Goal: Find specific page/section: Find specific page/section

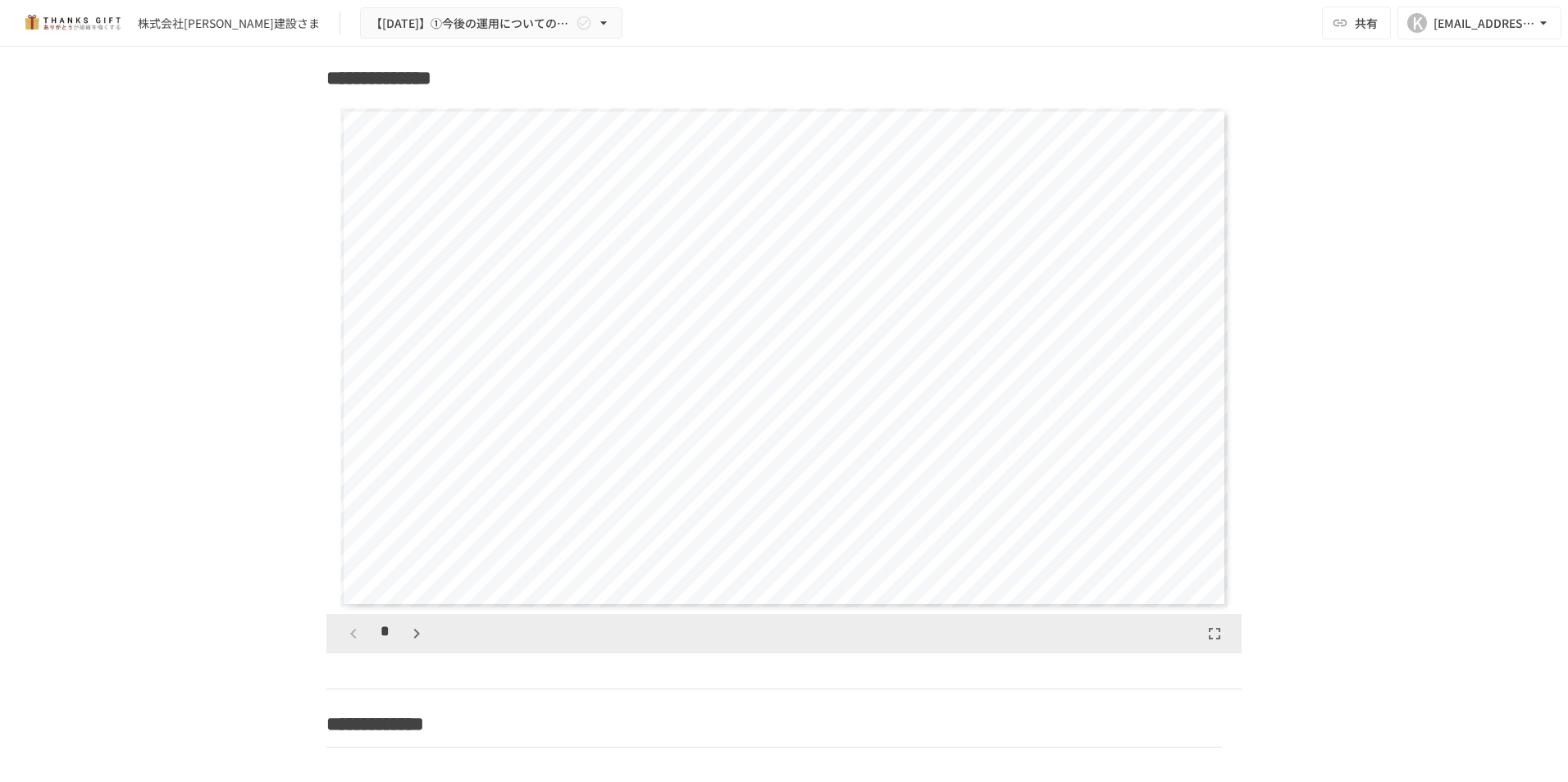
scroll to position [1722, 0]
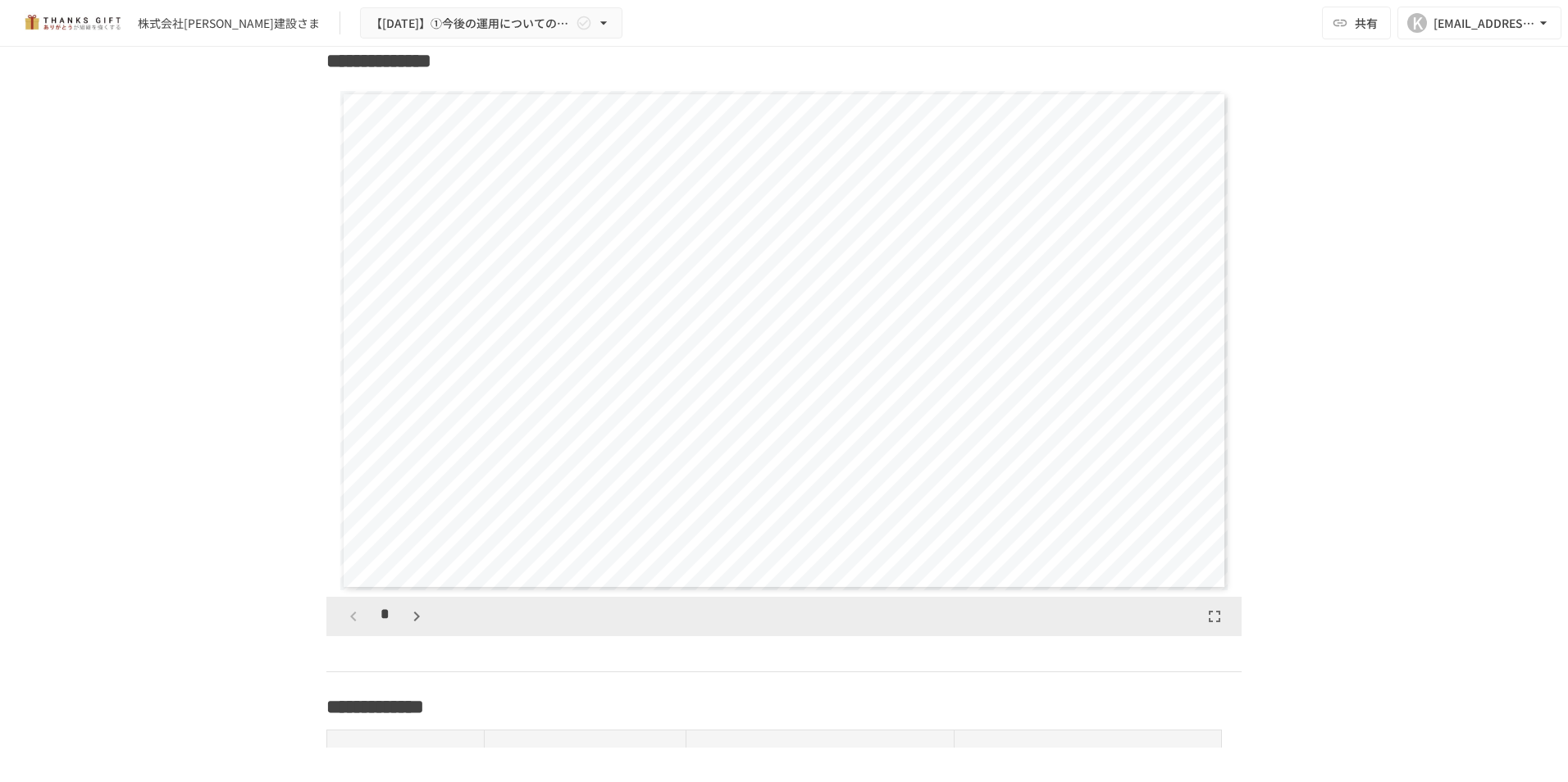
click at [414, 622] on icon "button" at bounding box center [416, 616] width 5 height 10
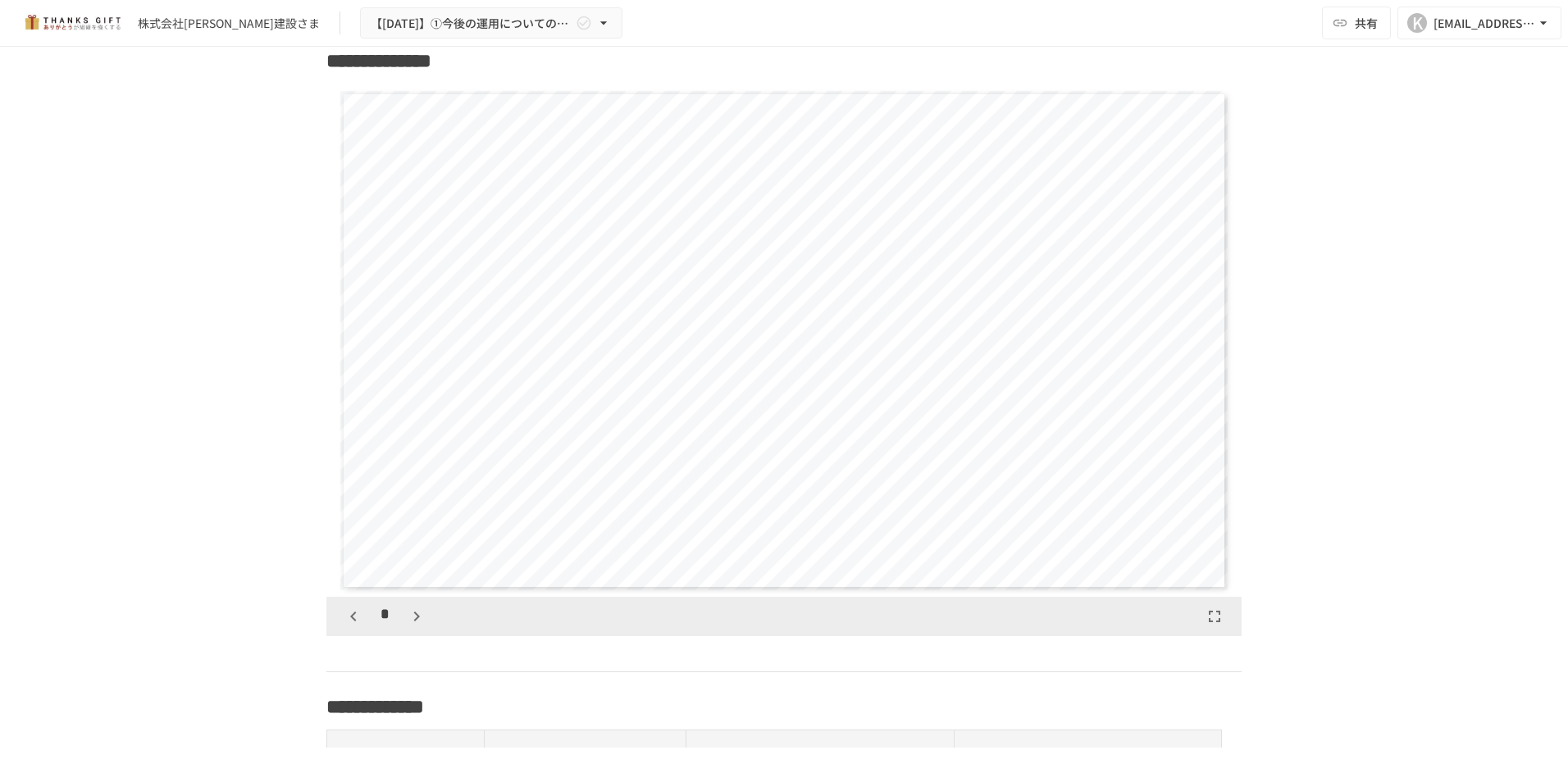
click at [414, 622] on icon "button" at bounding box center [416, 616] width 5 height 10
click at [242, 24] on div "株式会社木村建設さま" at bounding box center [228, 23] width 182 height 17
click at [414, 622] on icon "button" at bounding box center [416, 616] width 5 height 10
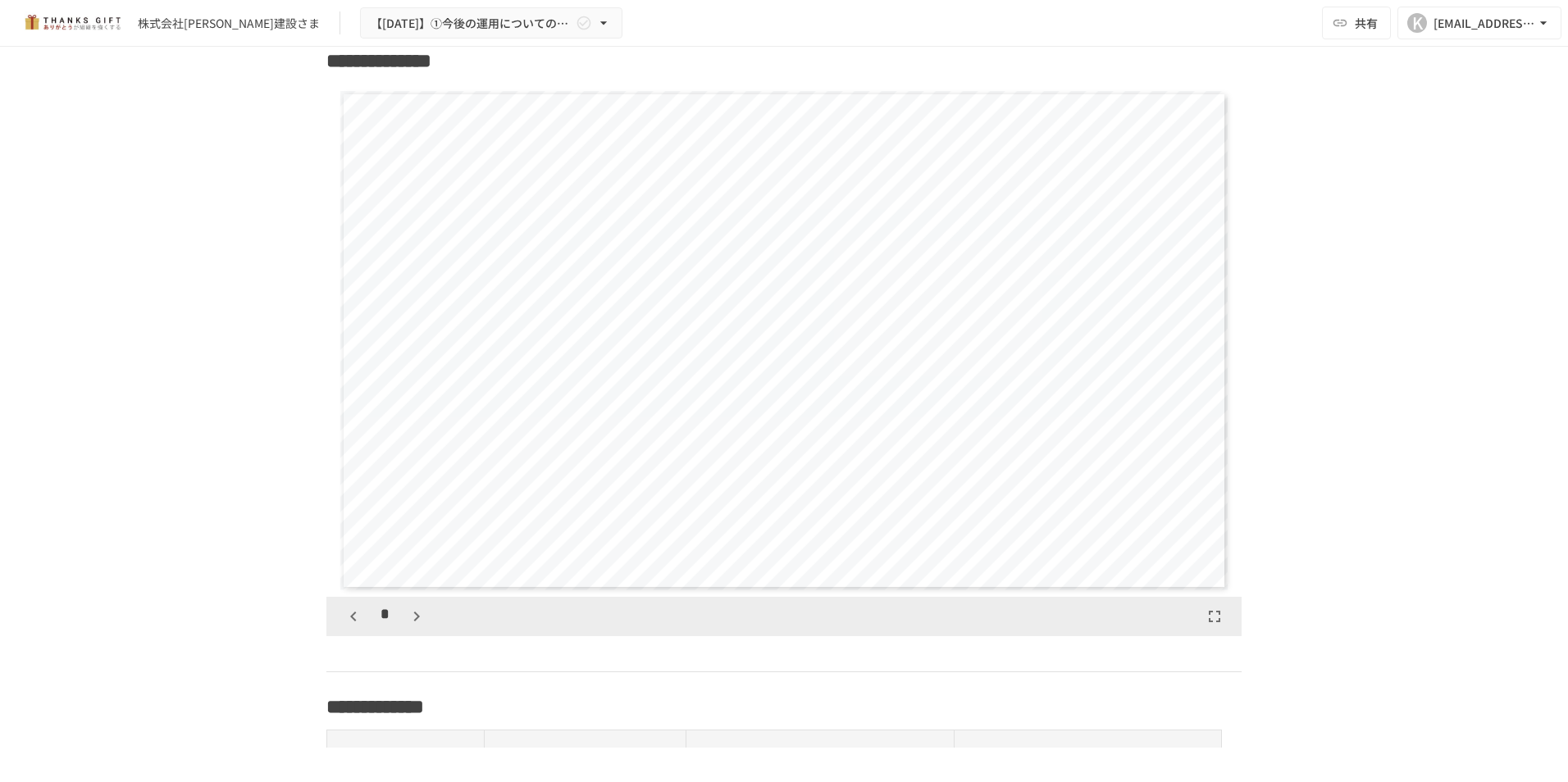
click at [414, 622] on icon "button" at bounding box center [416, 616] width 5 height 10
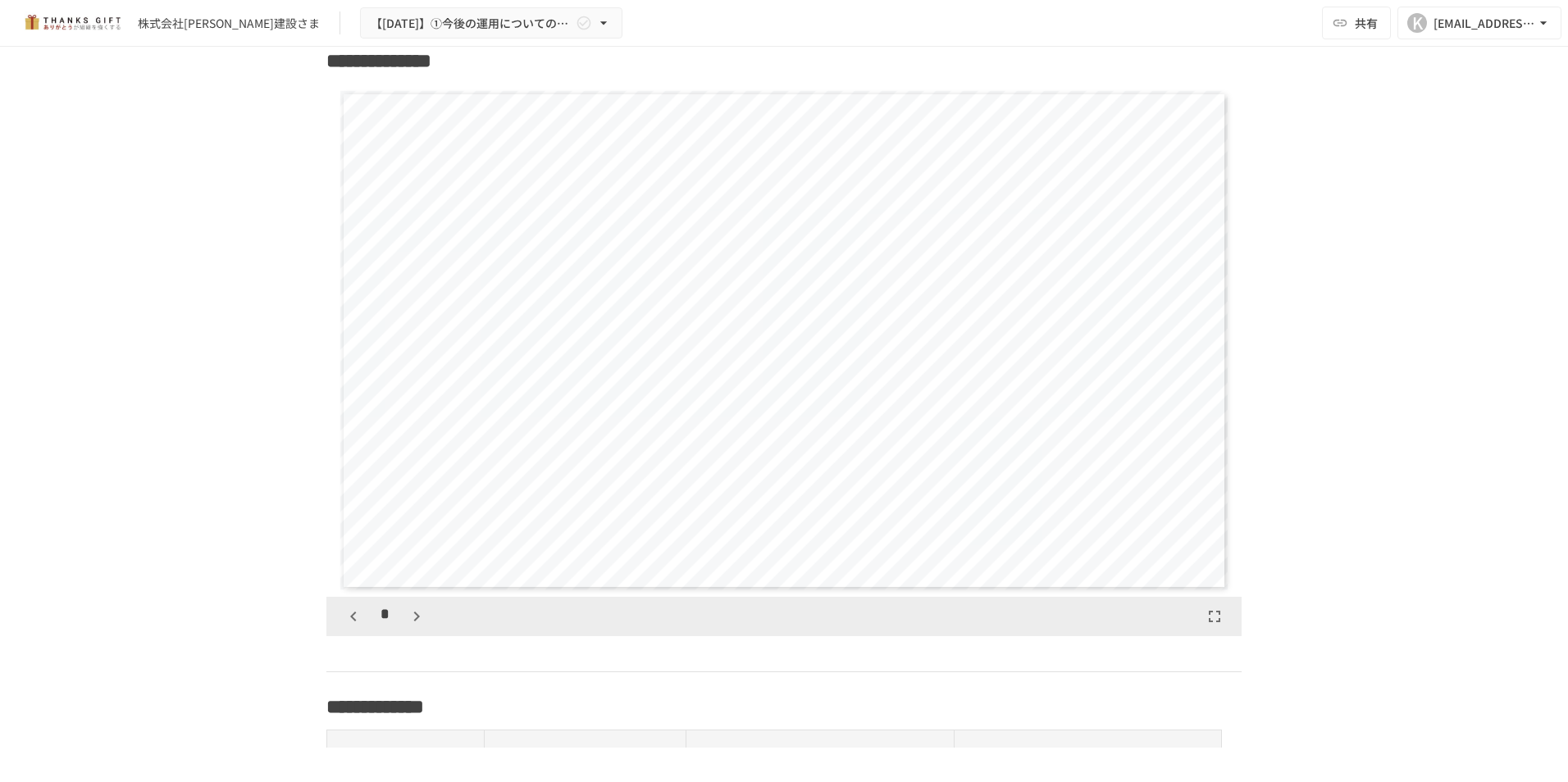
scroll to position [4613, 0]
click at [357, 626] on icon "button" at bounding box center [354, 616] width 20 height 20
click at [415, 626] on icon "button" at bounding box center [416, 616] width 20 height 20
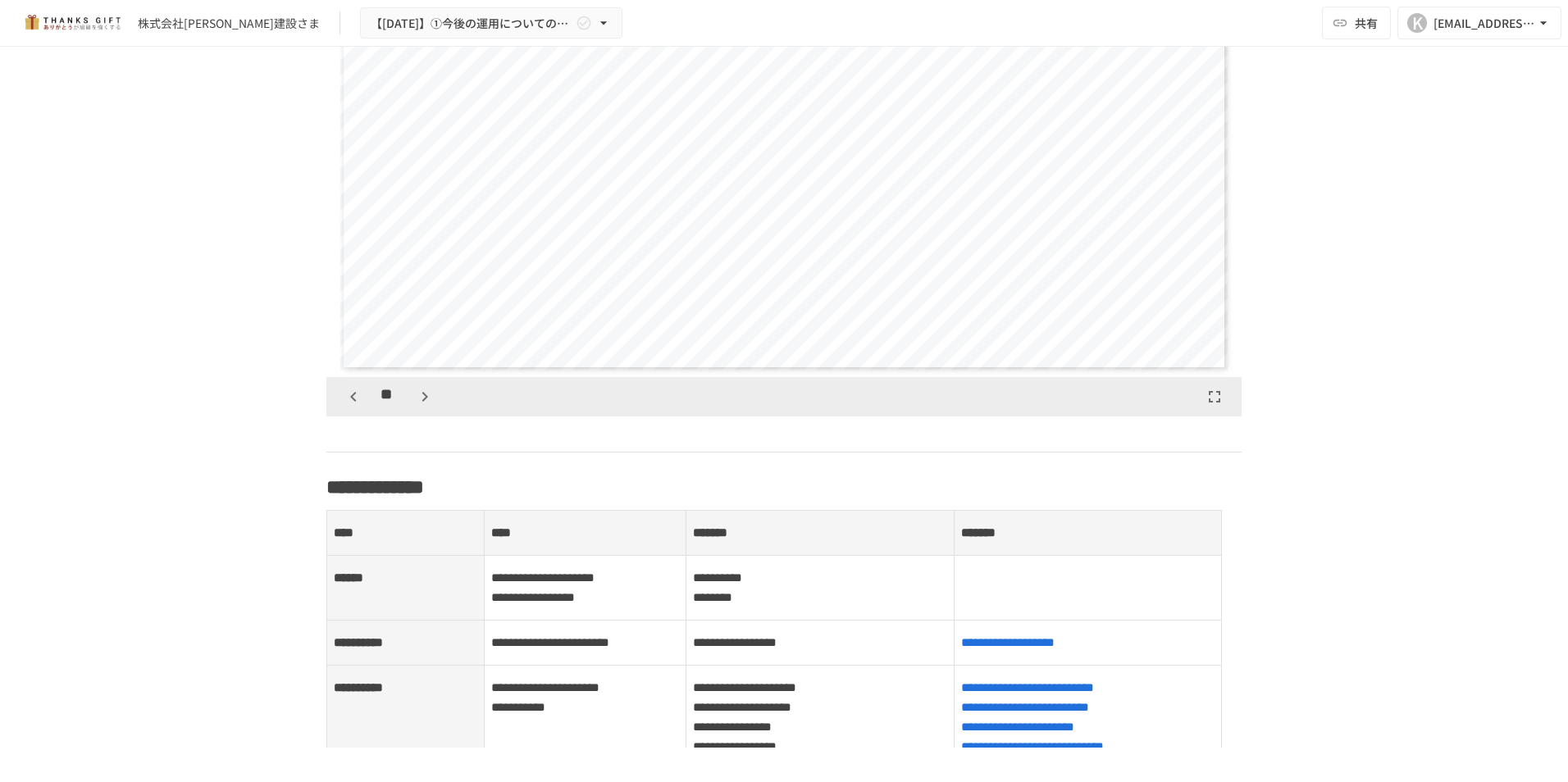
scroll to position [1969, 0]
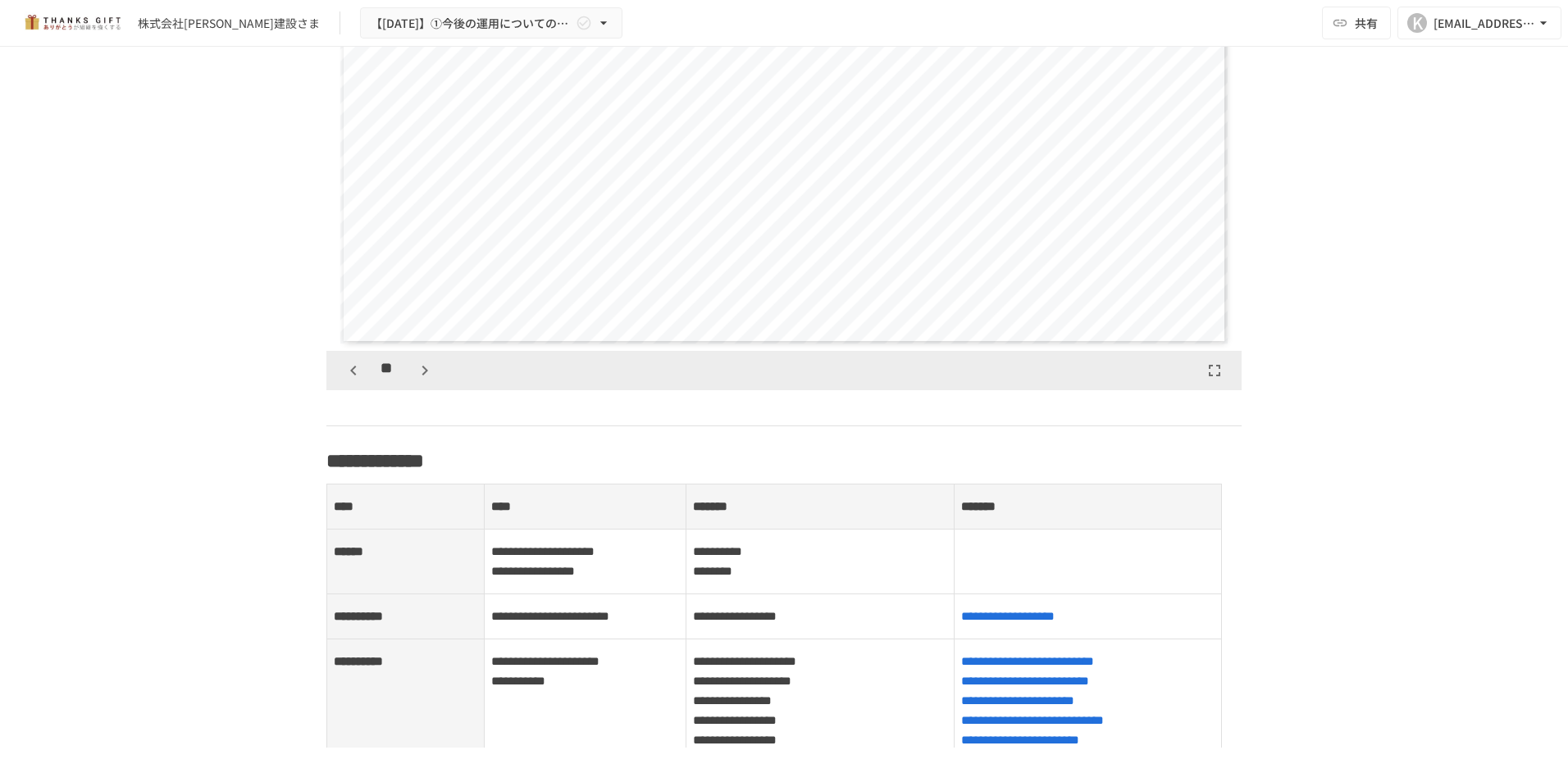
click at [424, 380] on icon "button" at bounding box center [425, 371] width 20 height 20
drag, startPoint x: 424, startPoint y: 385, endPoint x: 760, endPoint y: 434, distance: 339.6
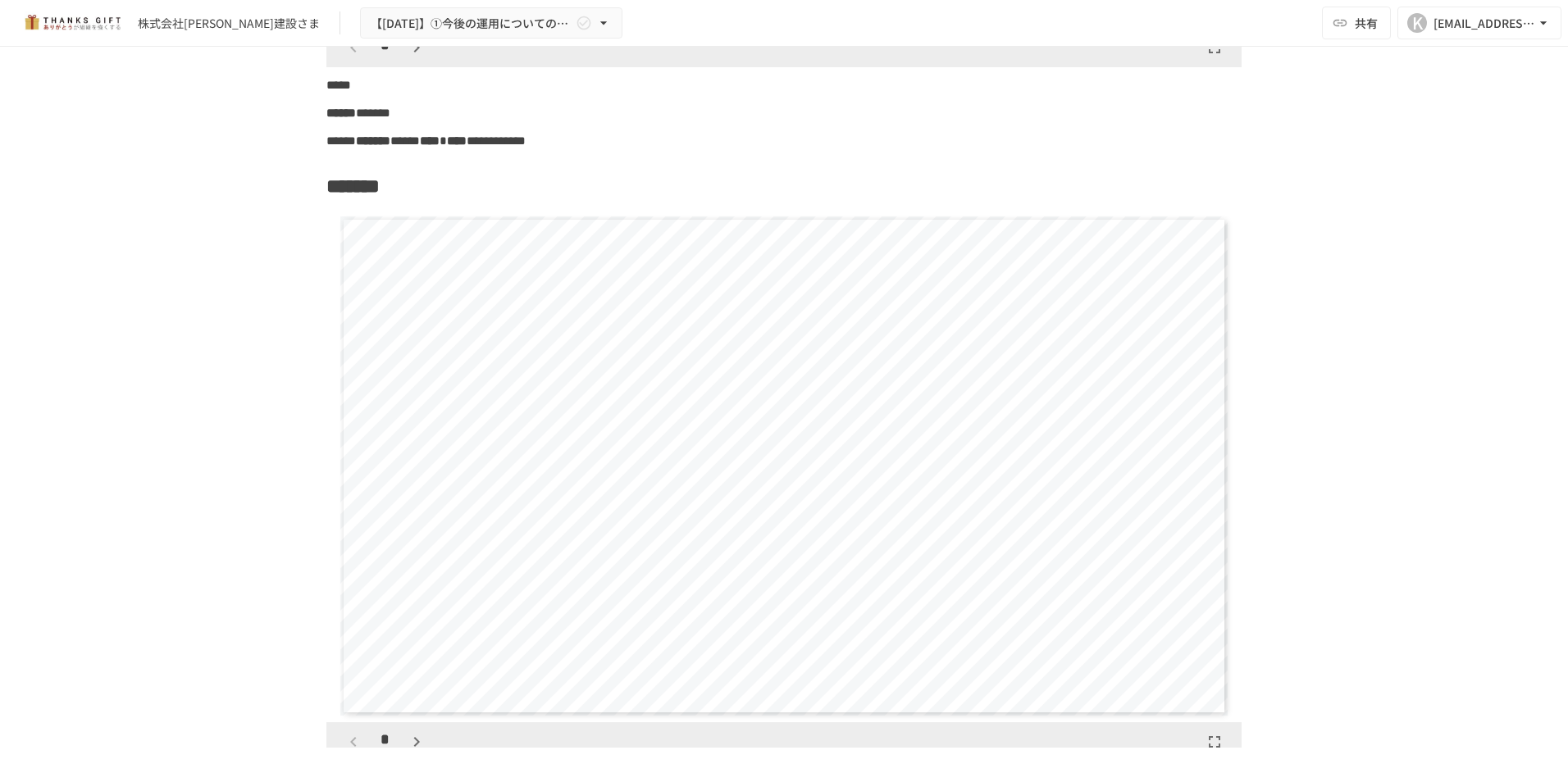
scroll to position [7872, 0]
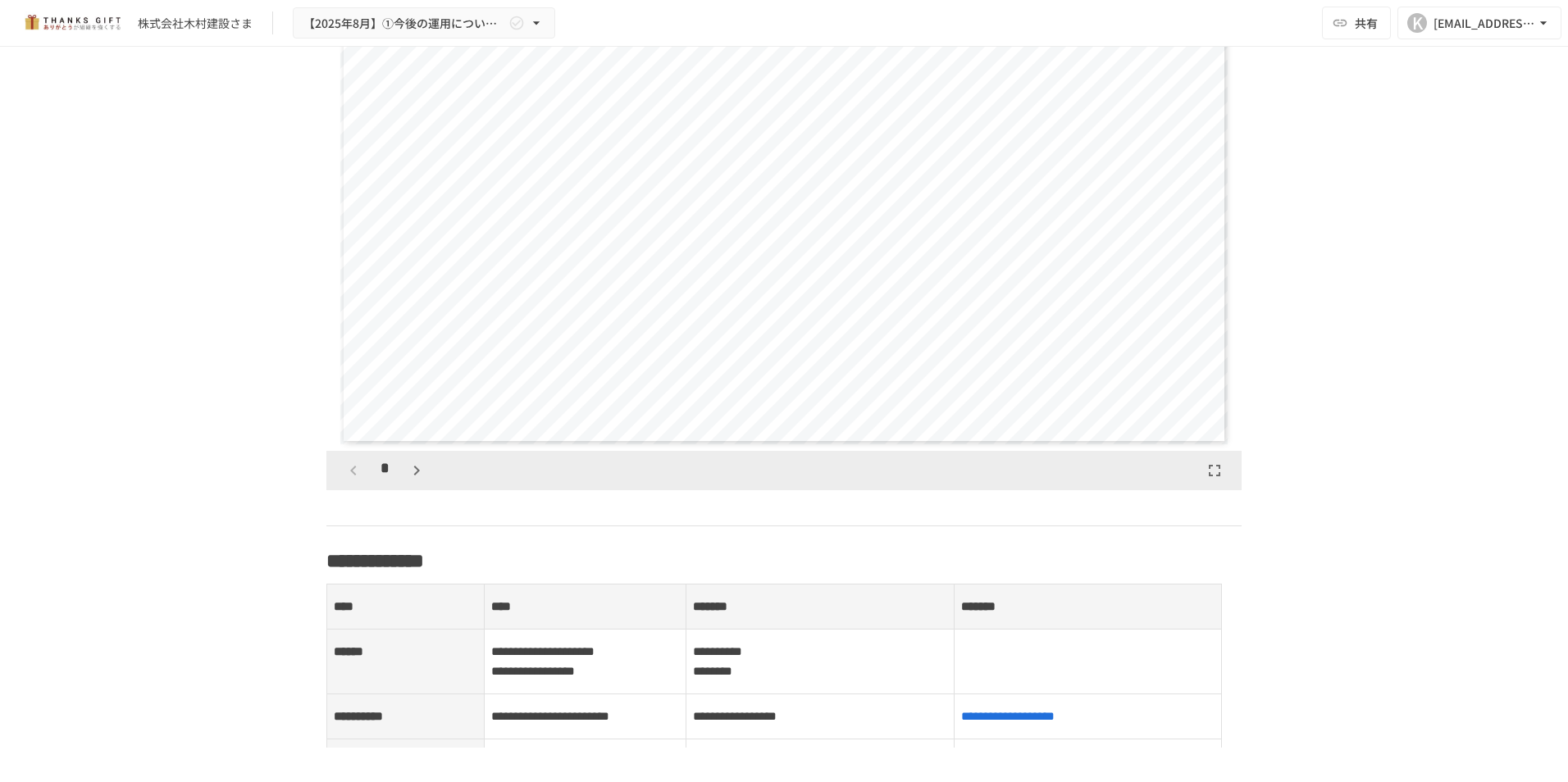
scroll to position [1985, 0]
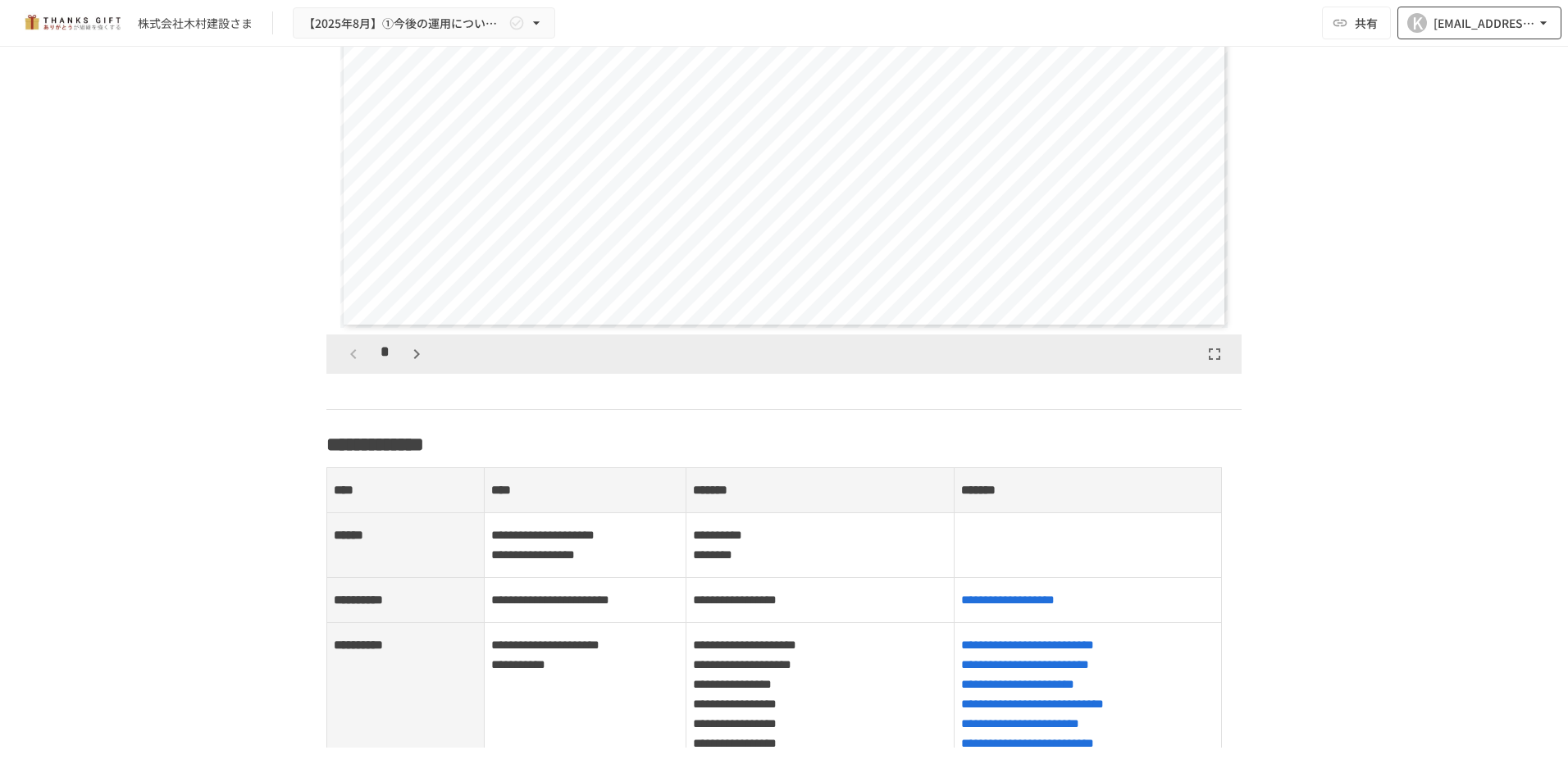
click at [1453, 34] on button "K [EMAIL_ADDRESS][DOMAIN_NAME]" at bounding box center [1479, 23] width 164 height 33
click at [1456, 65] on li "組織設定" at bounding box center [1476, 61] width 156 height 30
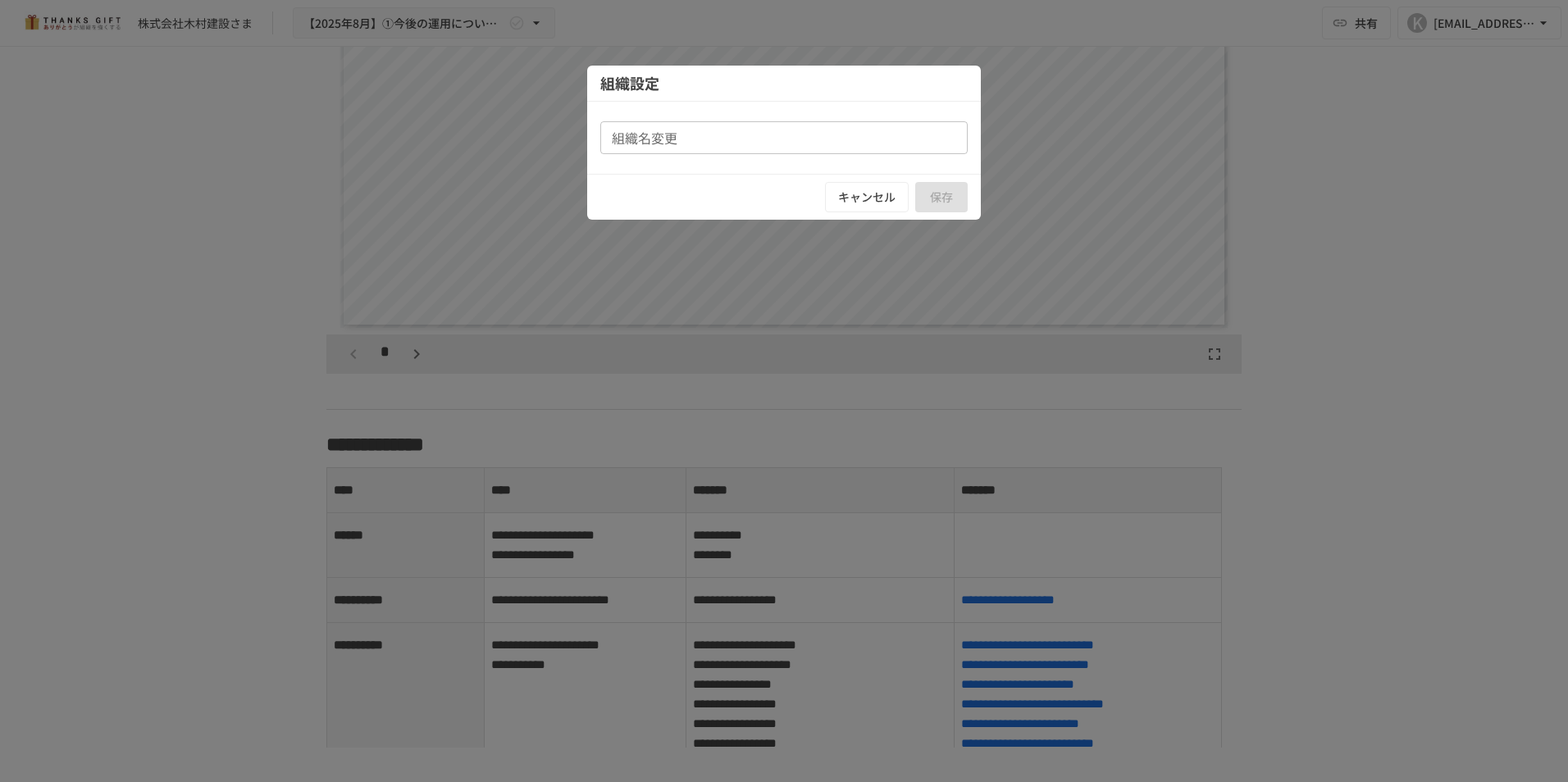
type input "**********"
drag, startPoint x: 884, startPoint y: 205, endPoint x: 1352, endPoint y: 225, distance: 468.4
click at [886, 205] on button "キャンセル" at bounding box center [866, 197] width 83 height 31
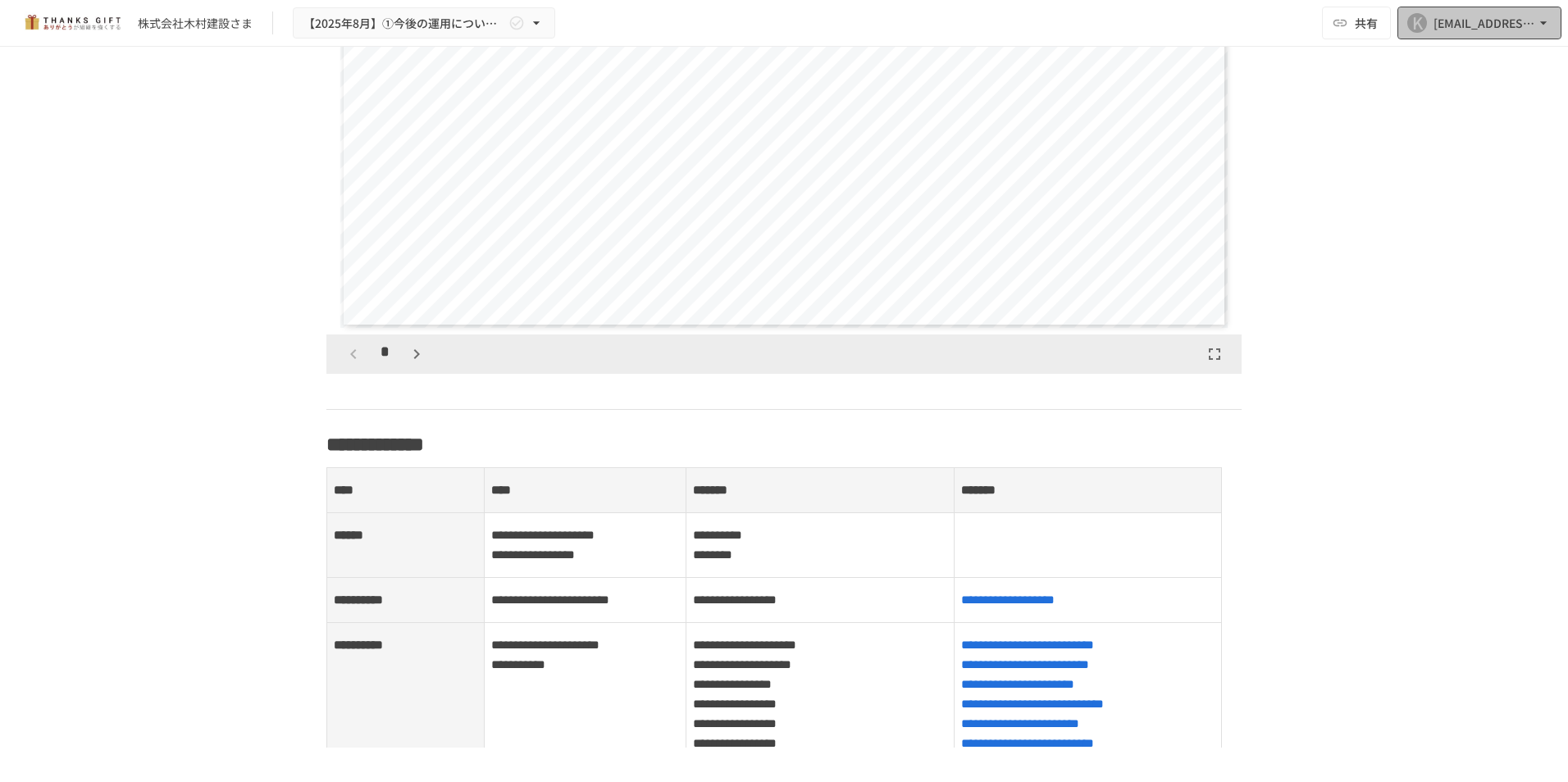
click at [1515, 22] on div "[EMAIL_ADDRESS][DOMAIN_NAME]" at bounding box center [1485, 23] width 101 height 21
click at [1478, 91] on li "メール通知設定" at bounding box center [1476, 90] width 156 height 30
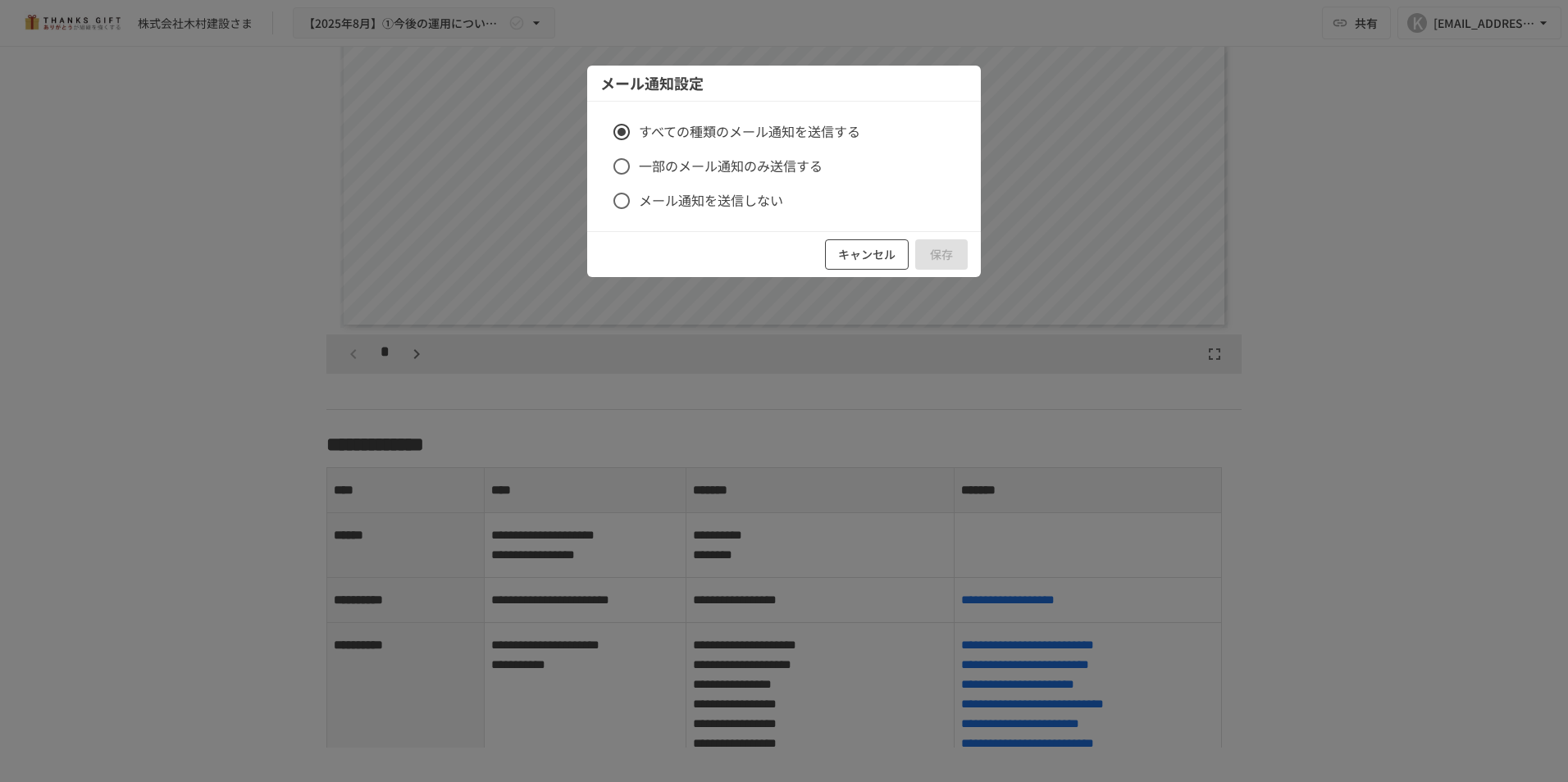
click at [869, 248] on button "キャンセル" at bounding box center [866, 255] width 83 height 31
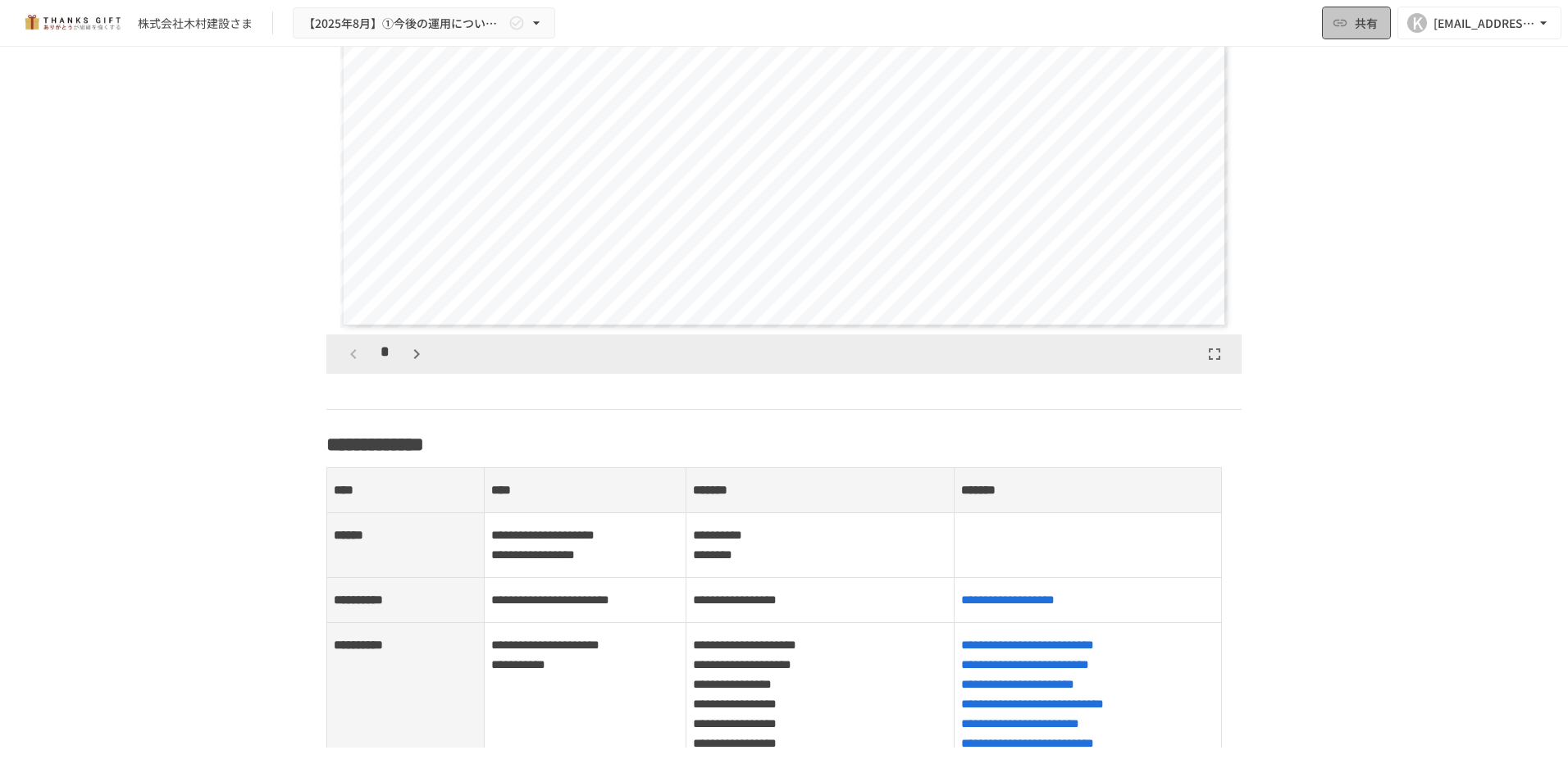
click at [1384, 24] on button "共有" at bounding box center [1357, 23] width 69 height 33
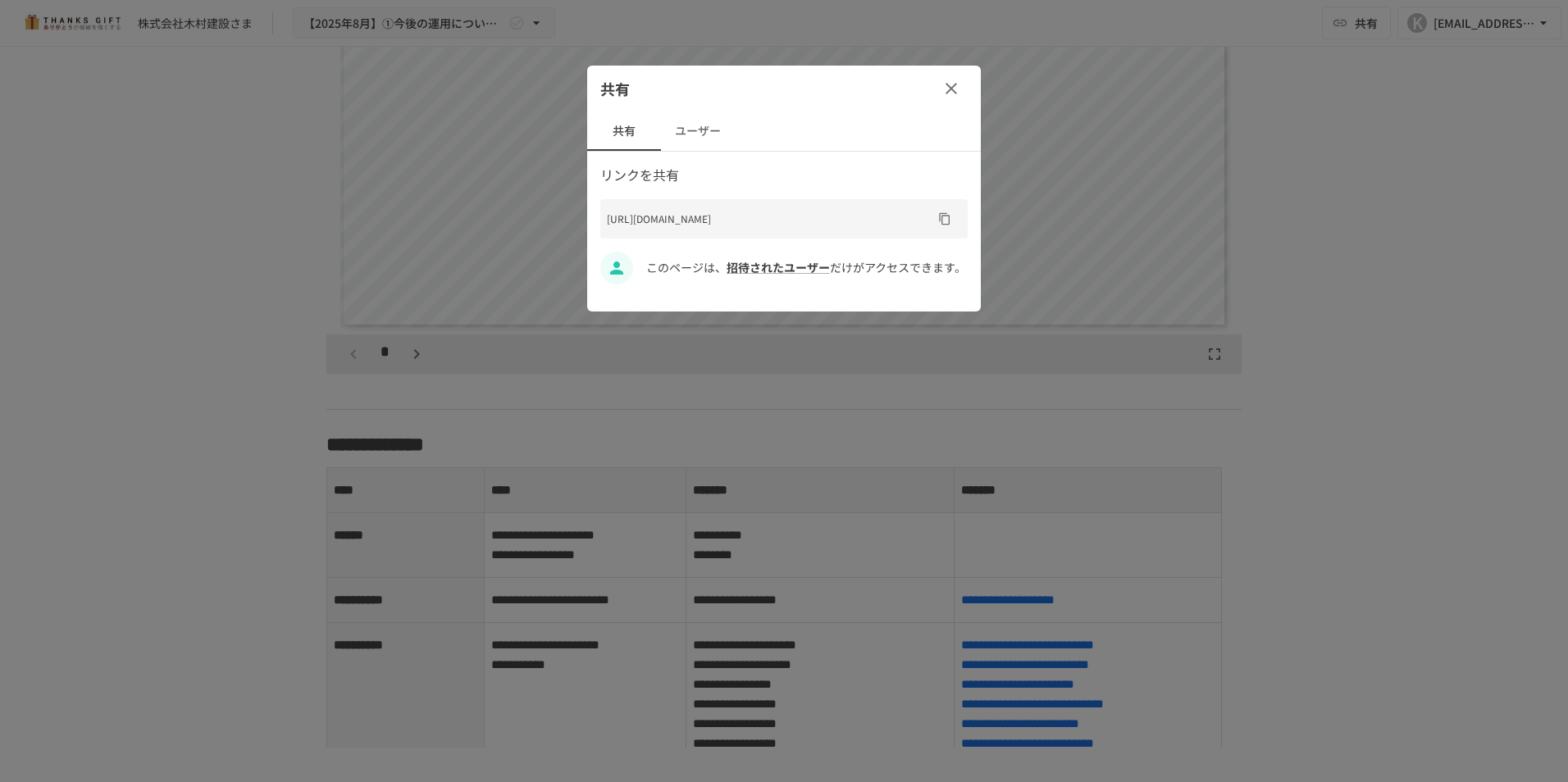
click at [1384, 284] on div at bounding box center [784, 391] width 1568 height 782
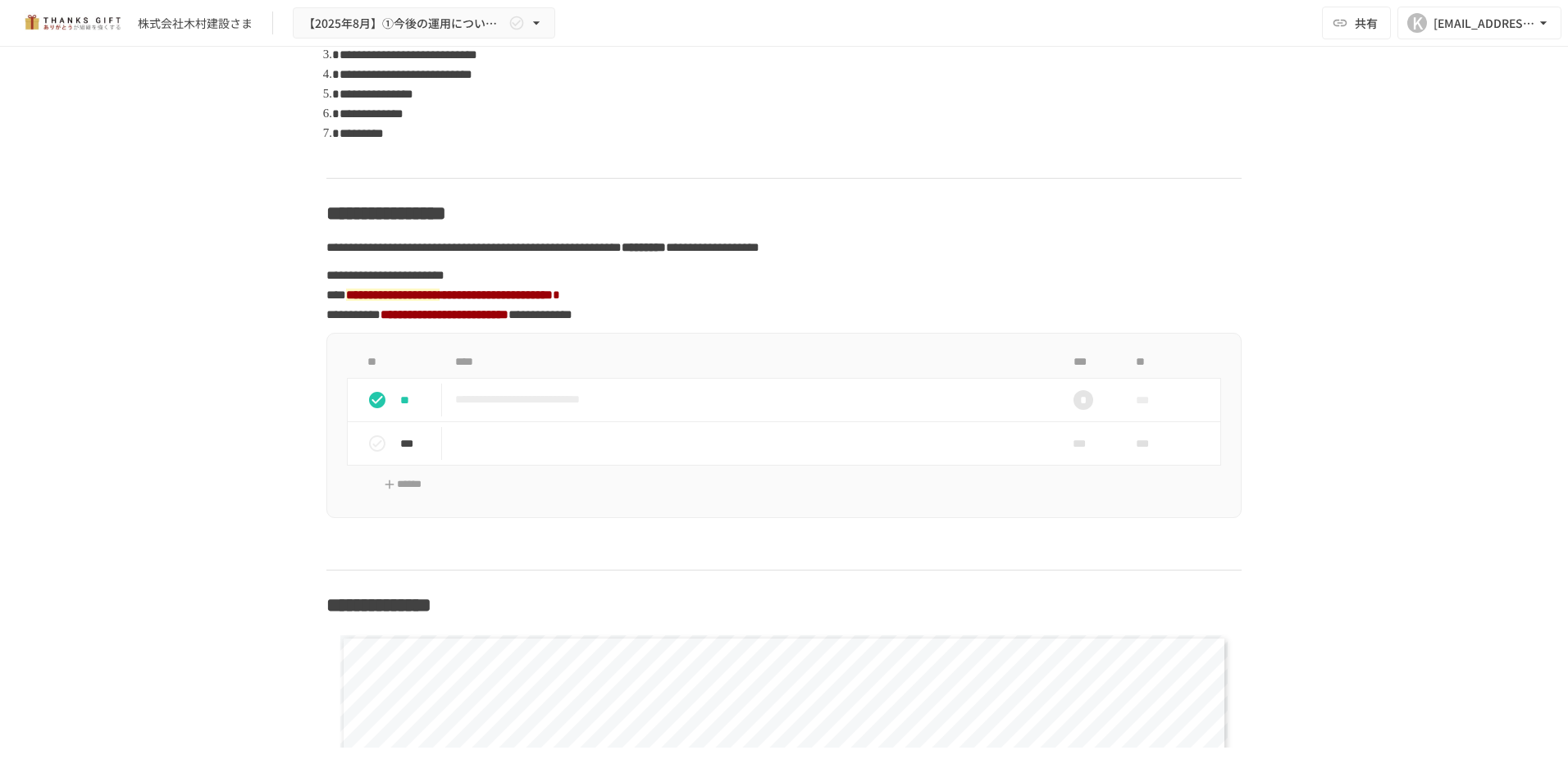
scroll to position [1165, 0]
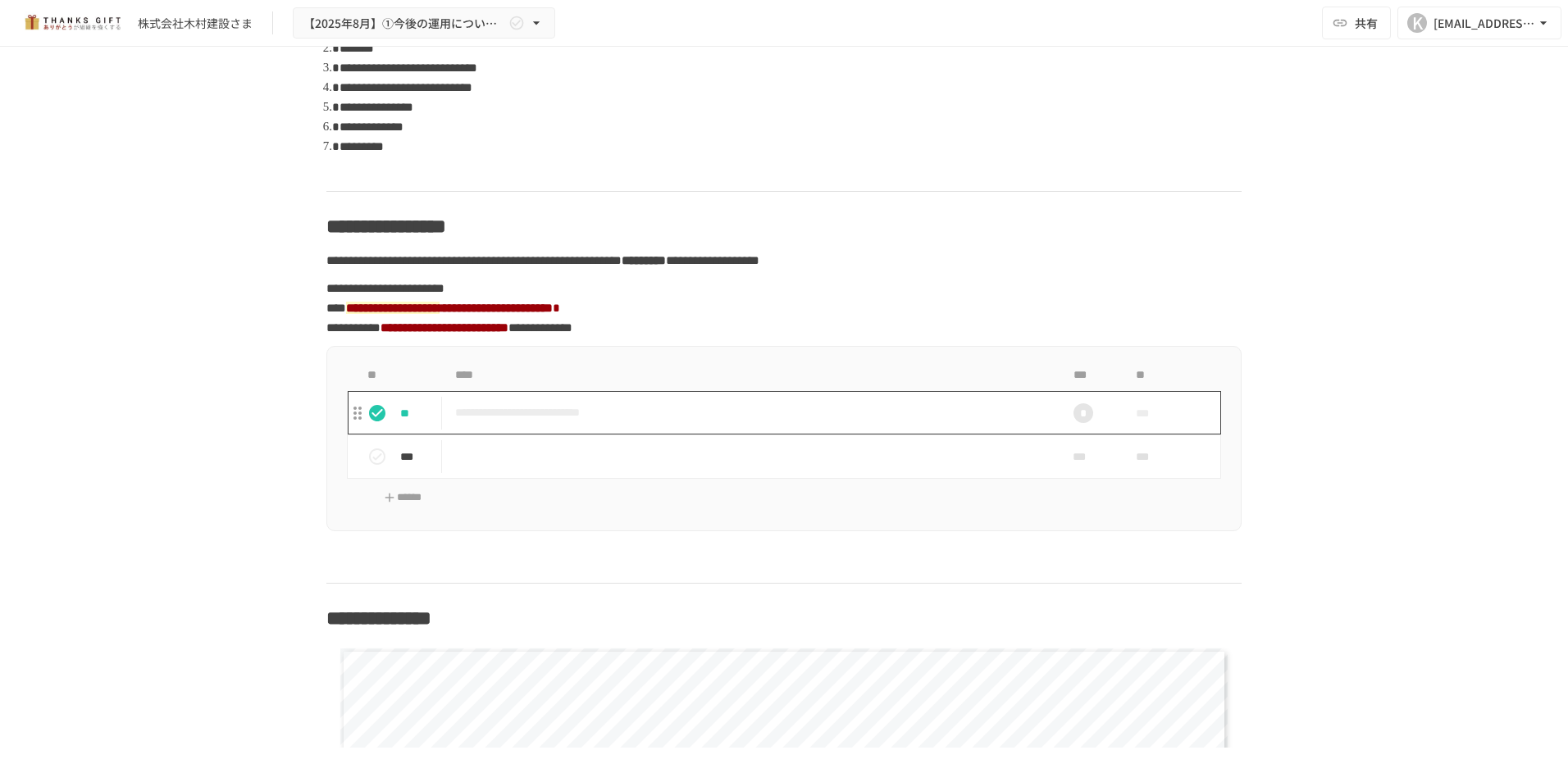
click at [468, 424] on p "**********" at bounding box center [750, 413] width 589 height 21
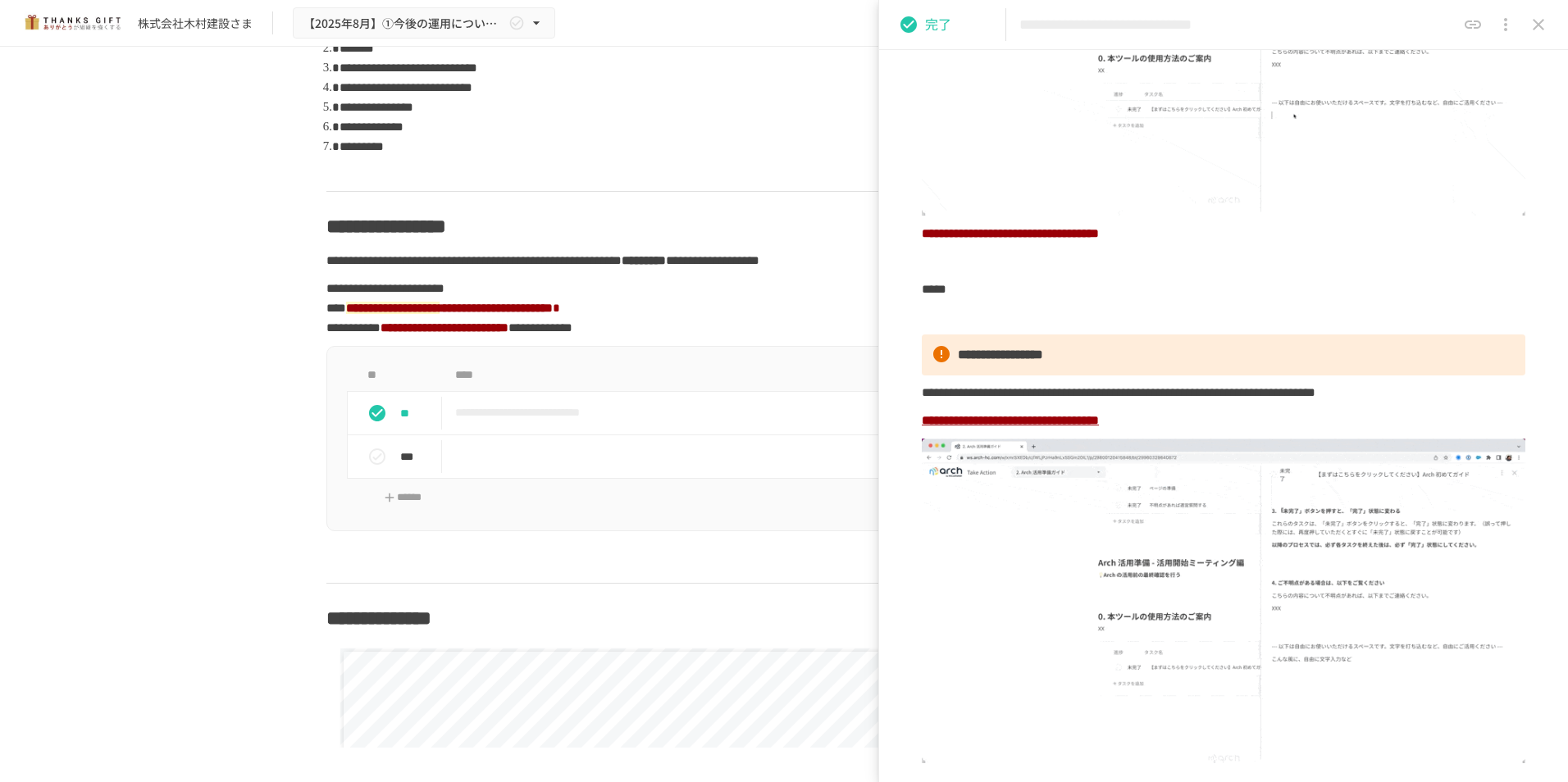
scroll to position [883, 0]
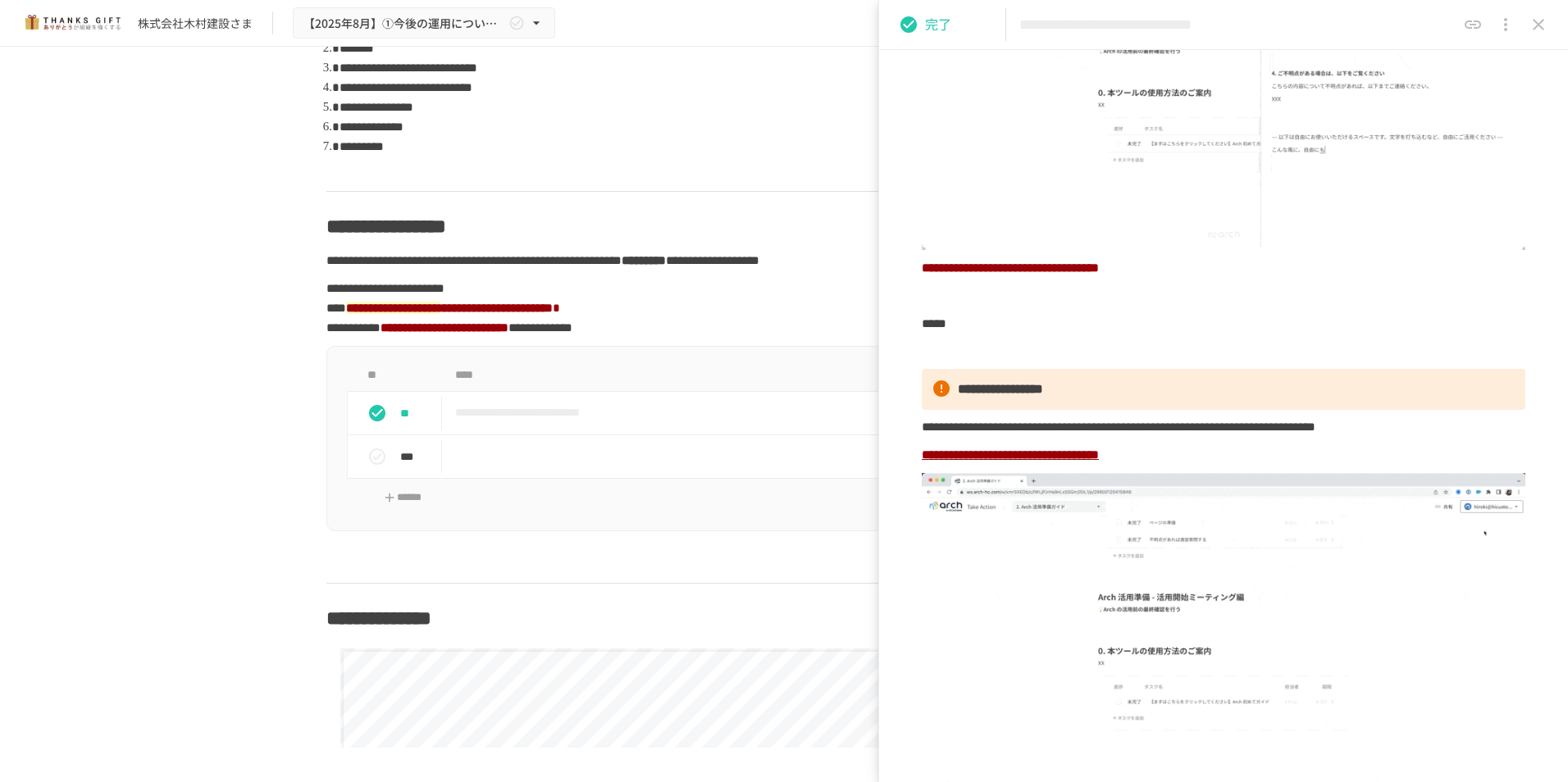
click at [1509, 22] on icon "close drawer" at bounding box center [1506, 24] width 20 height 20
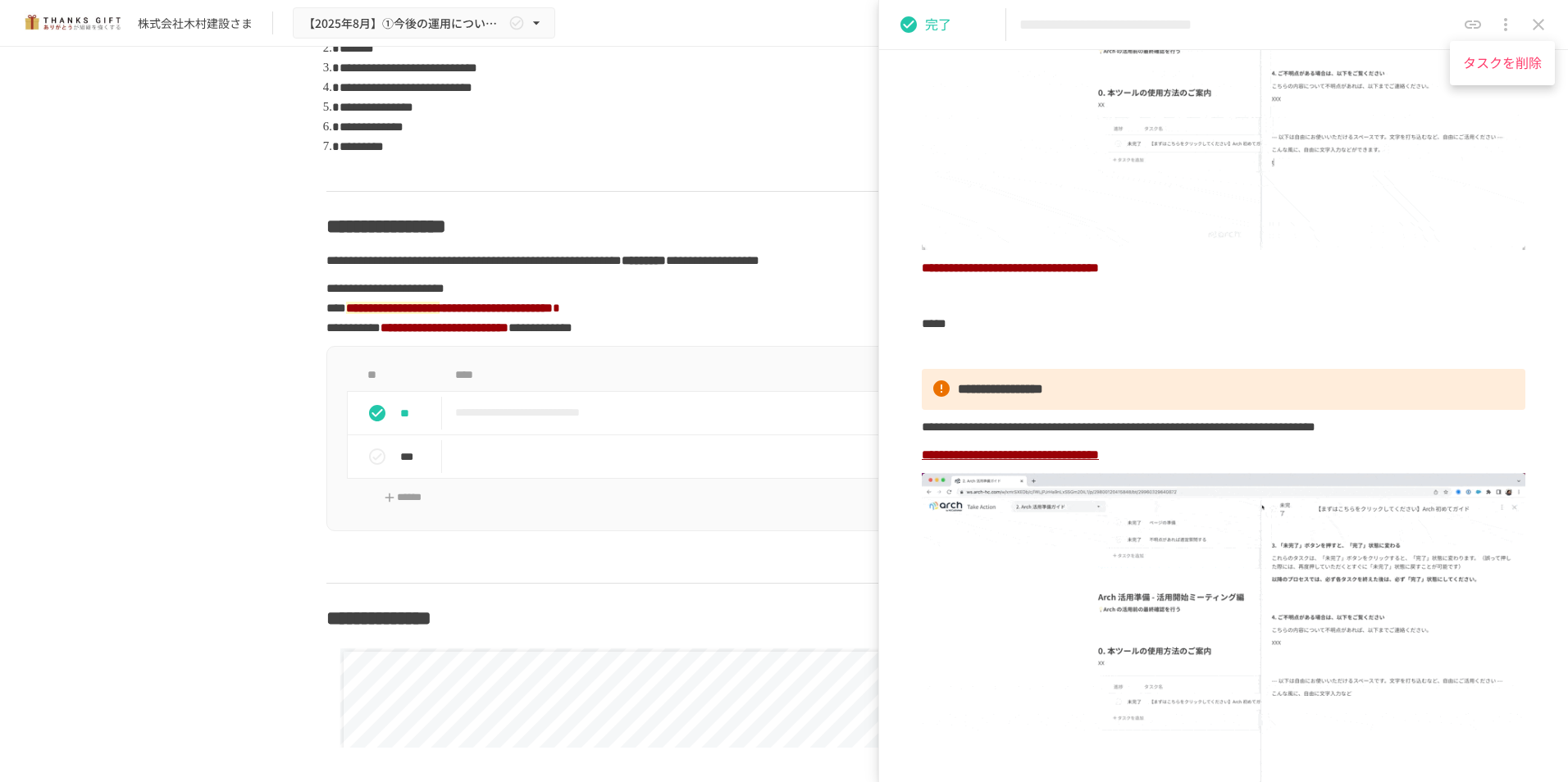
click at [1544, 22] on div at bounding box center [784, 391] width 1568 height 782
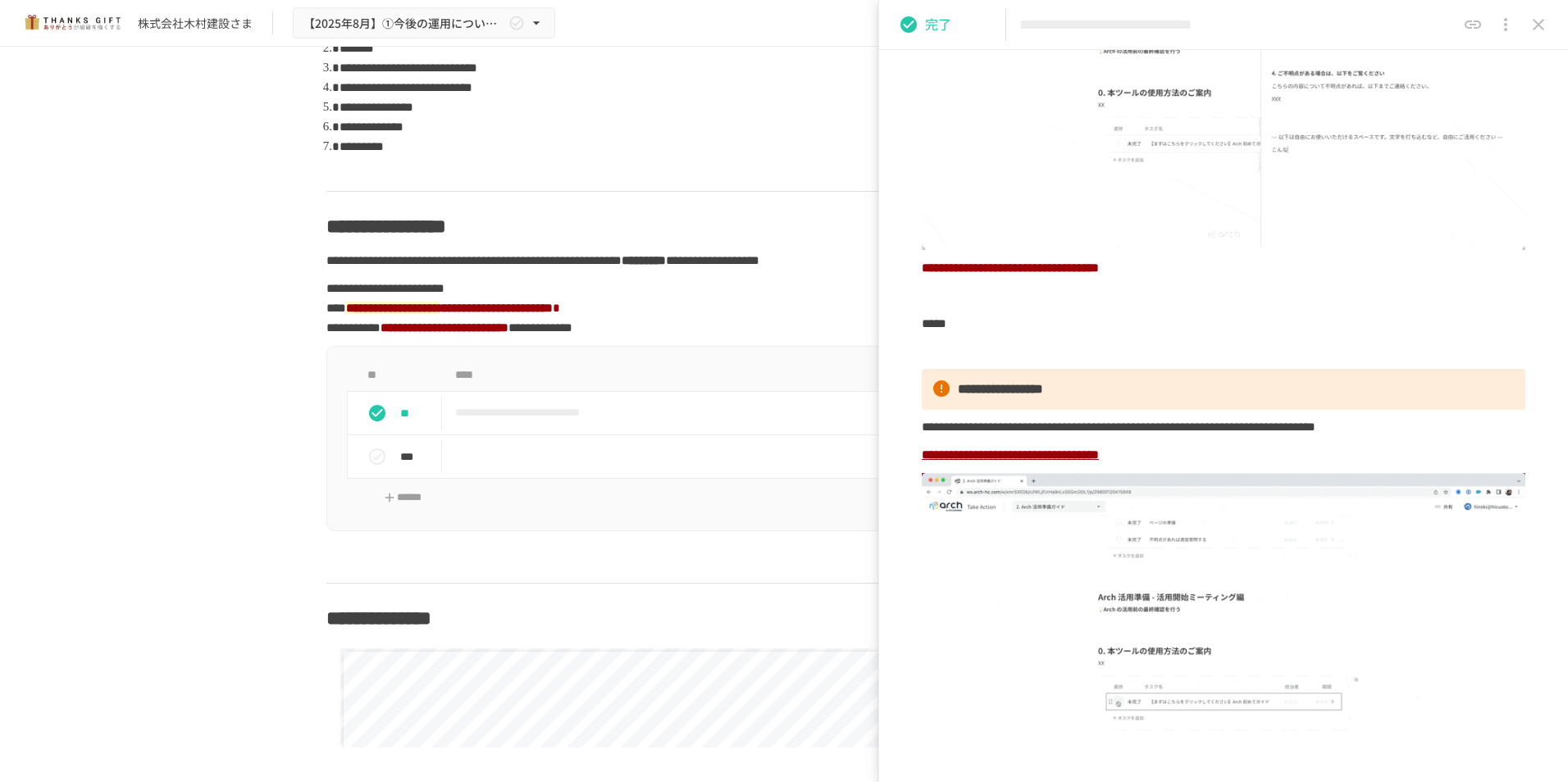
click at [1536, 23] on icon "close drawer" at bounding box center [1538, 24] width 12 height 12
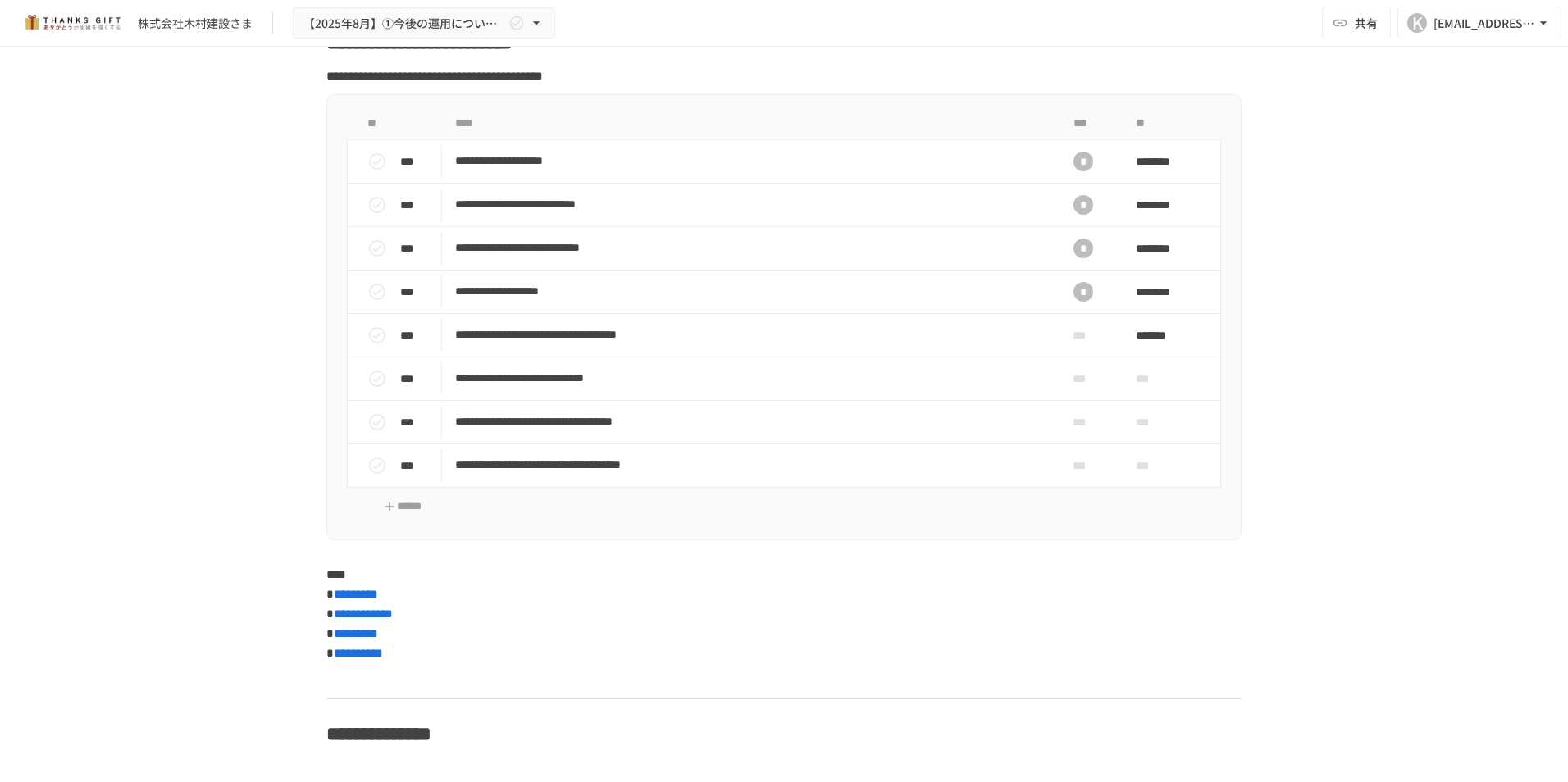
scroll to position [5921, 0]
click at [674, 344] on p "**********" at bounding box center [750, 333] width 589 height 21
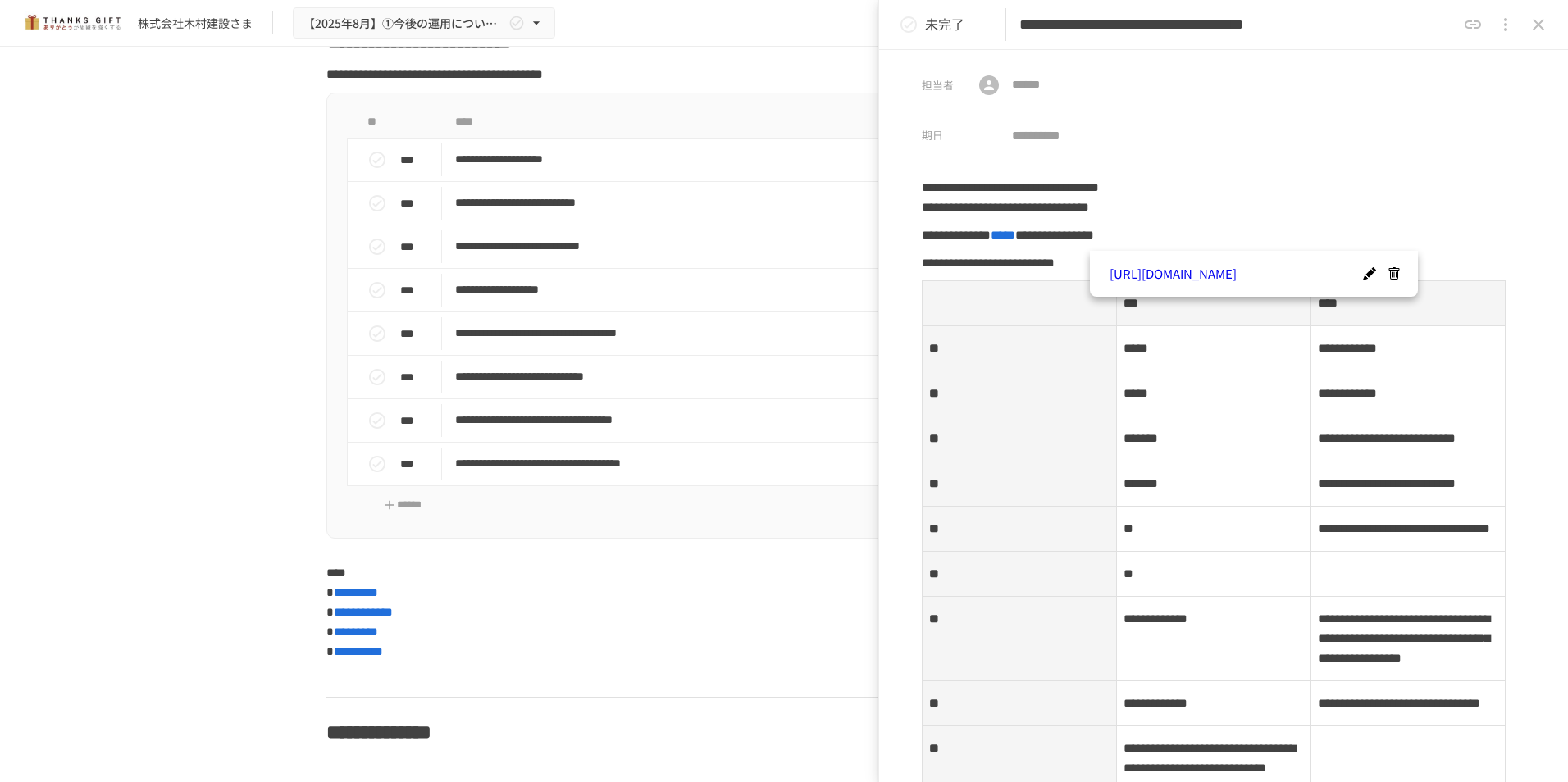
click at [209, 197] on div "**********" at bounding box center [784, 397] width 1568 height 701
click at [1459, 159] on div "**********" at bounding box center [1223, 415] width 689 height 732
click at [738, 138] on th "****" at bounding box center [750, 122] width 616 height 32
drag, startPoint x: 1496, startPoint y: 405, endPoint x: 1497, endPoint y: 502, distance: 97.0
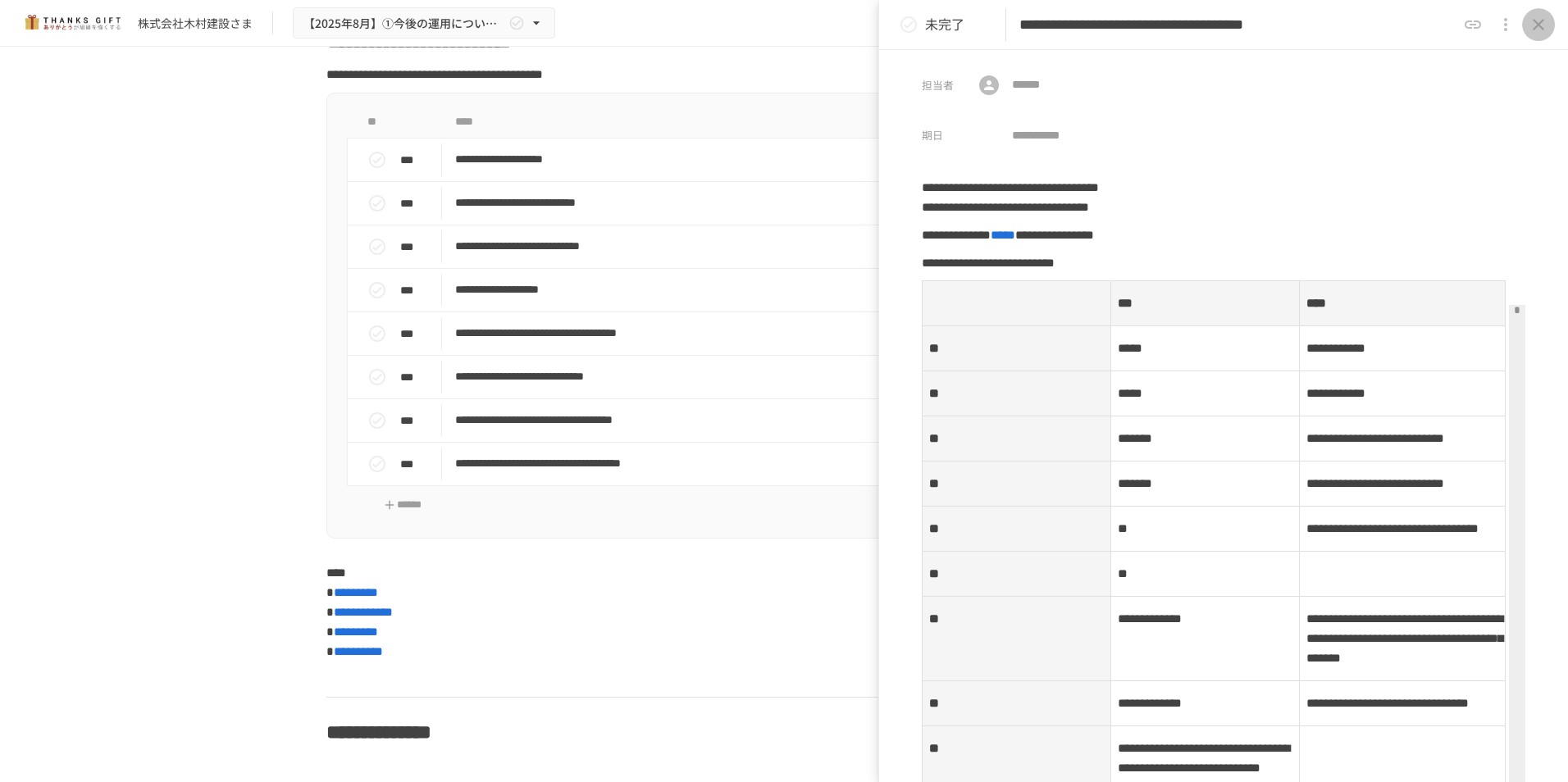
click at [1541, 19] on icon "close drawer" at bounding box center [1539, 24] width 20 height 20
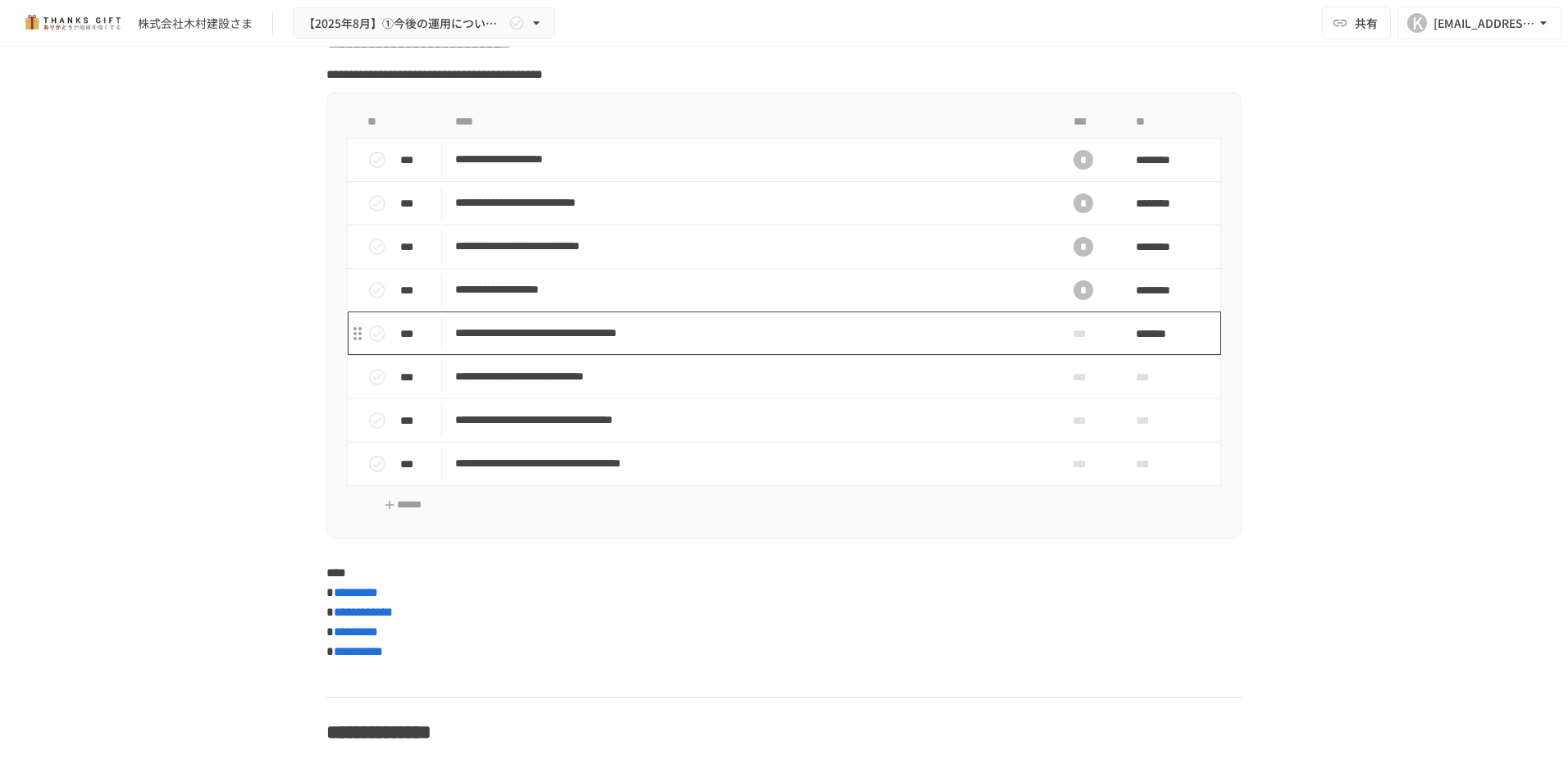
click at [875, 344] on p "**********" at bounding box center [750, 333] width 589 height 21
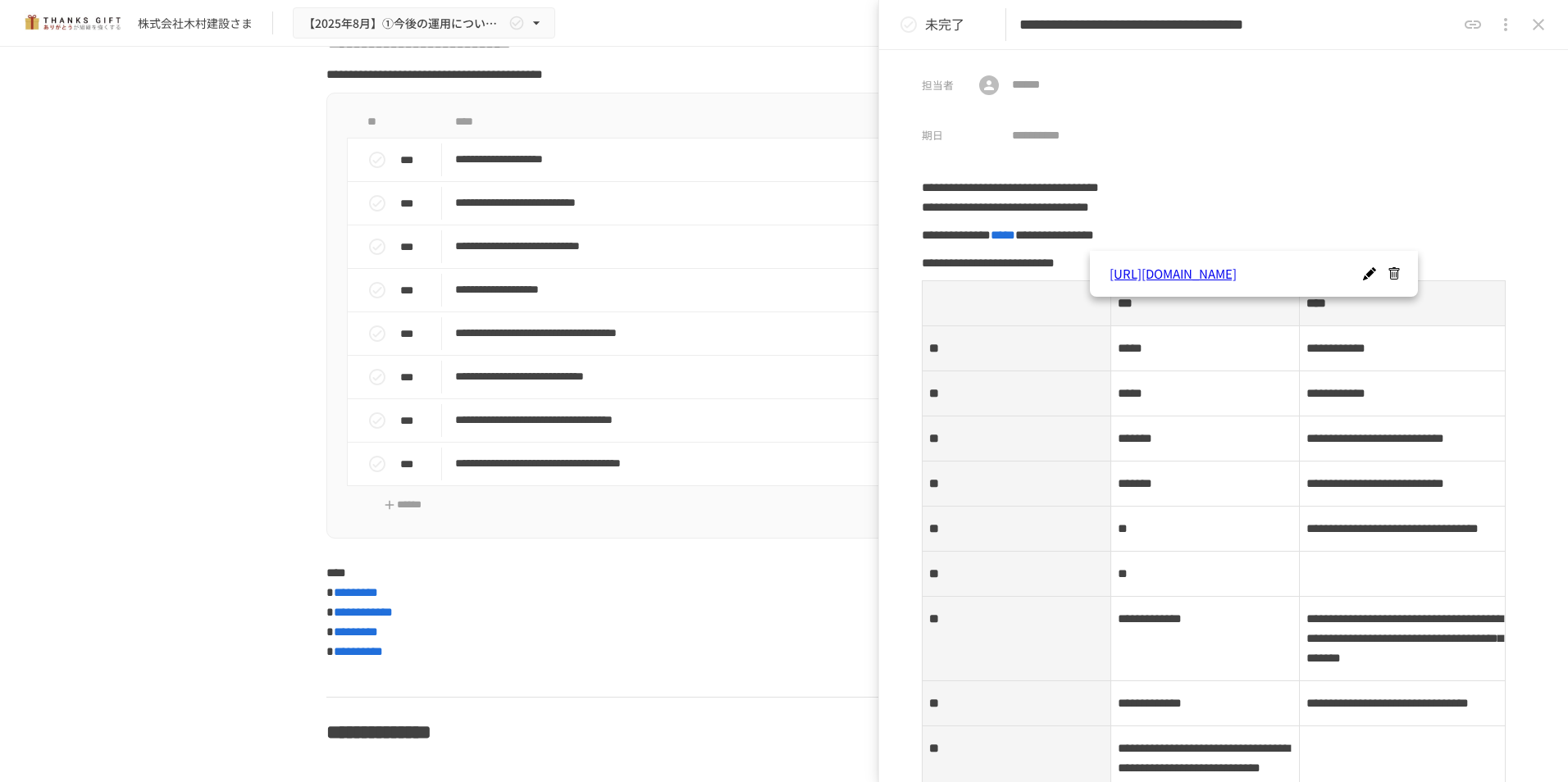
drag, startPoint x: 1138, startPoint y: 235, endPoint x: 1305, endPoint y: 501, distance: 314.1
click at [1016, 235] on span "*****" at bounding box center [1003, 235] width 24 height 13
drag, startPoint x: 1489, startPoint y: 252, endPoint x: 1449, endPoint y: 228, distance: 46.6
click at [1489, 252] on div "**********" at bounding box center [1223, 792] width 689 height 1230
click at [1547, 12] on button "close drawer" at bounding box center [1539, 24] width 33 height 33
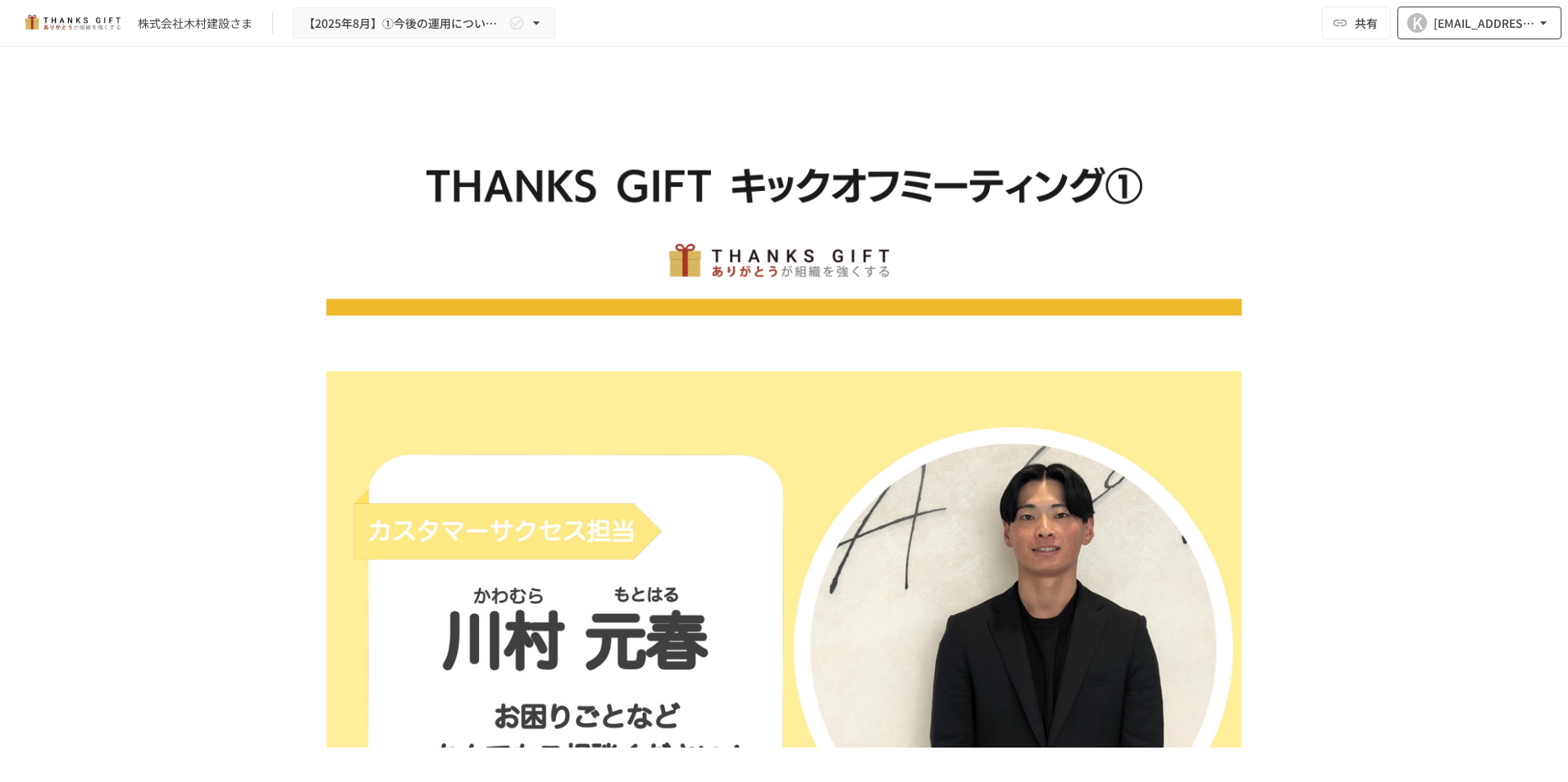
click at [1417, 26] on div "K" at bounding box center [1418, 23] width 20 height 20
click at [1462, 91] on li "メール通知設定" at bounding box center [1476, 90] width 156 height 30
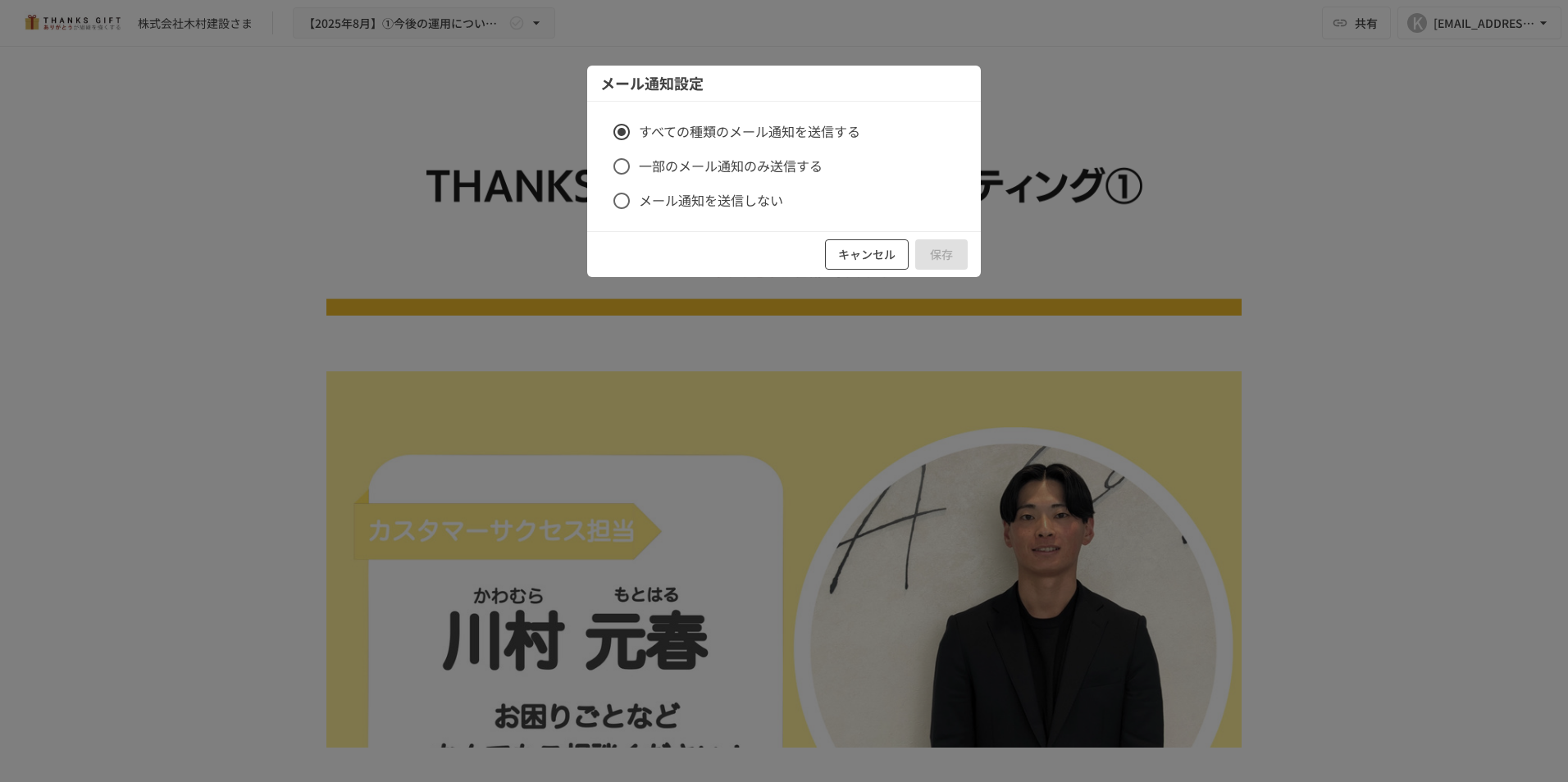
click at [832, 258] on button "キャンセル" at bounding box center [866, 255] width 83 height 31
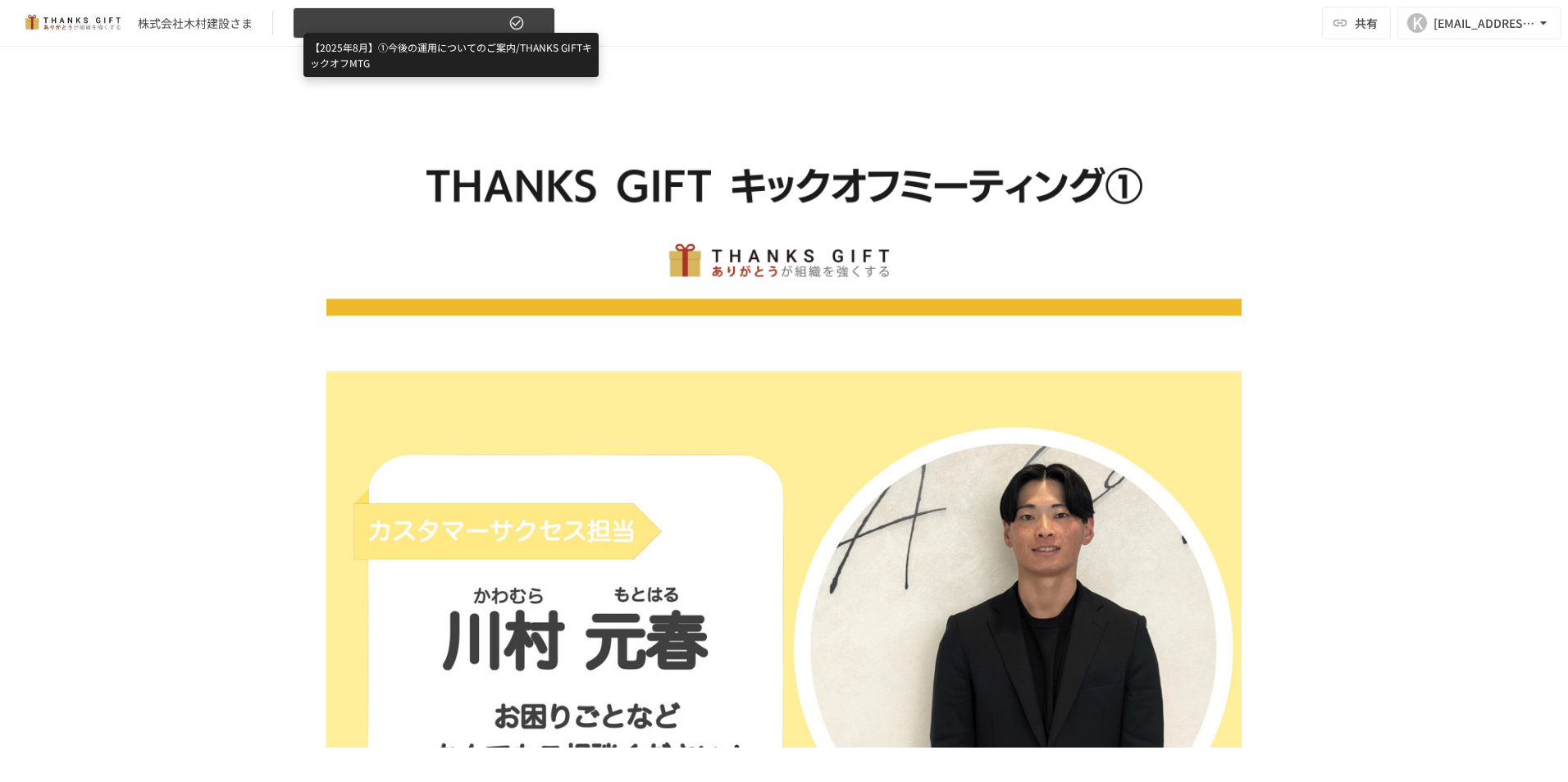
click at [445, 20] on span "【2025年8月】①今後の運用についてのご案内/THANKS GIFTキックオフMTG" at bounding box center [404, 23] width 202 height 21
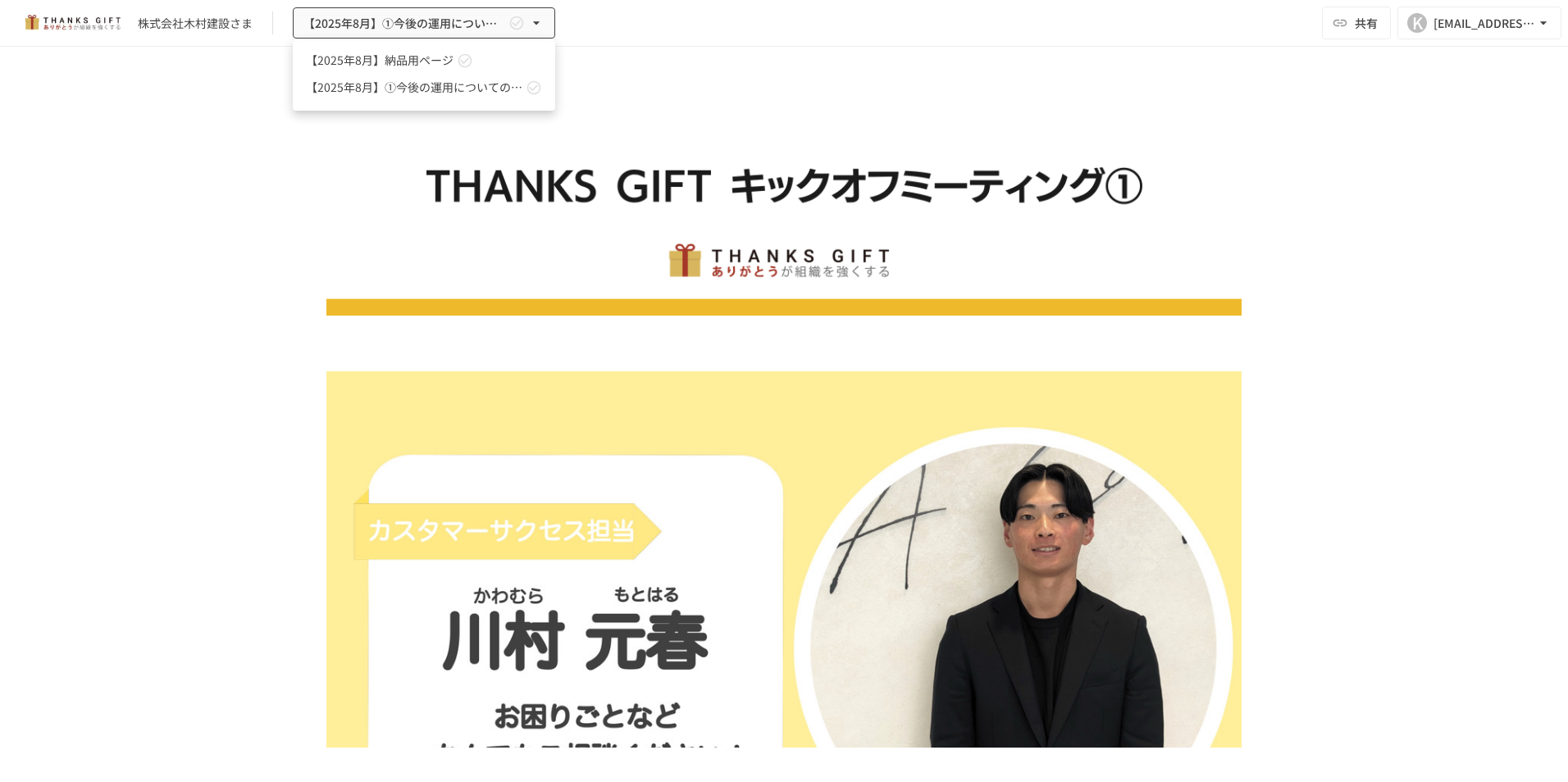
click at [441, 55] on span "【2025年8月】納品用ページ" at bounding box center [379, 60] width 148 height 17
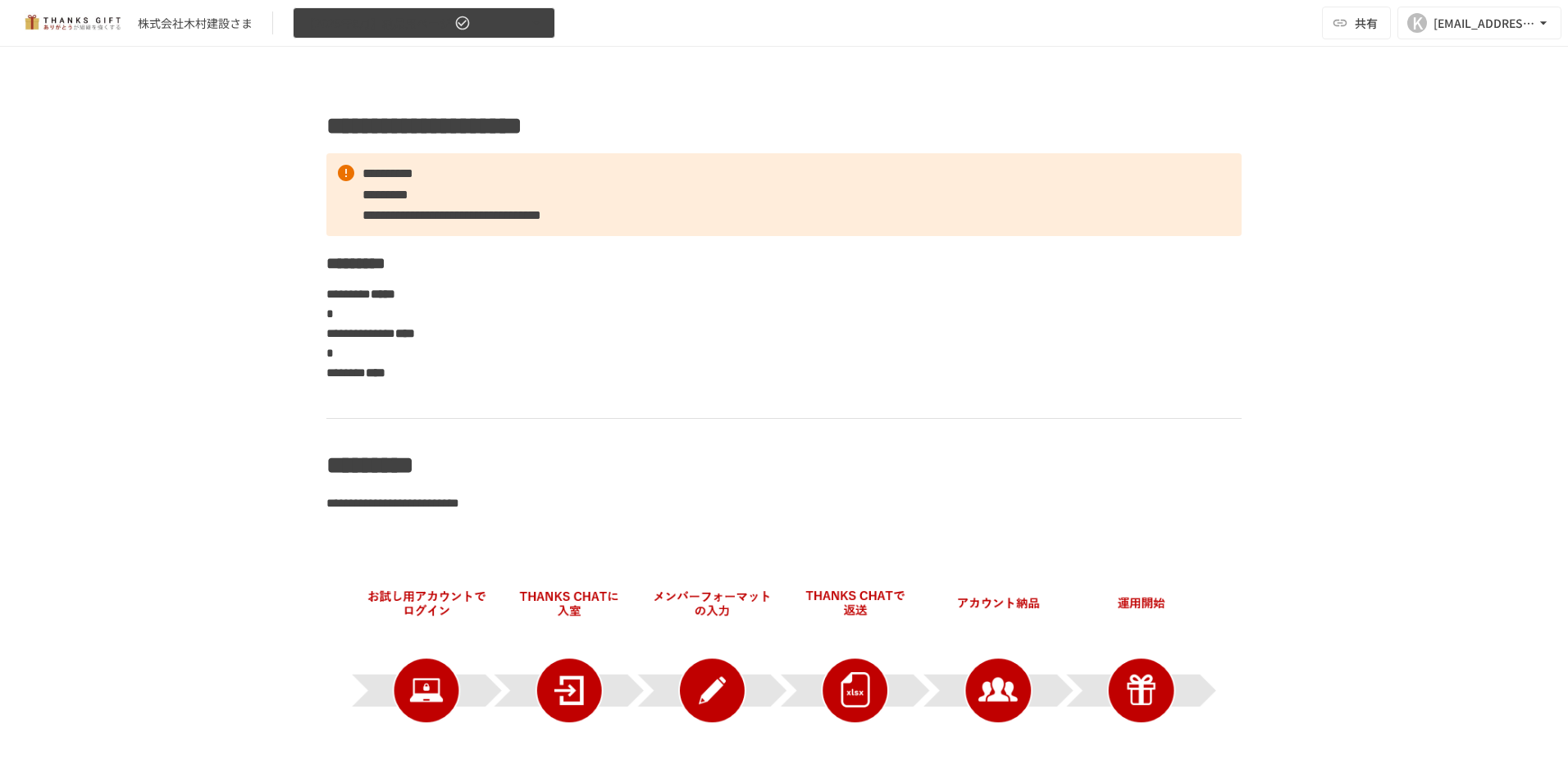
click at [501, 31] on button "【2025年8月】納品用ページ" at bounding box center [424, 23] width 263 height 32
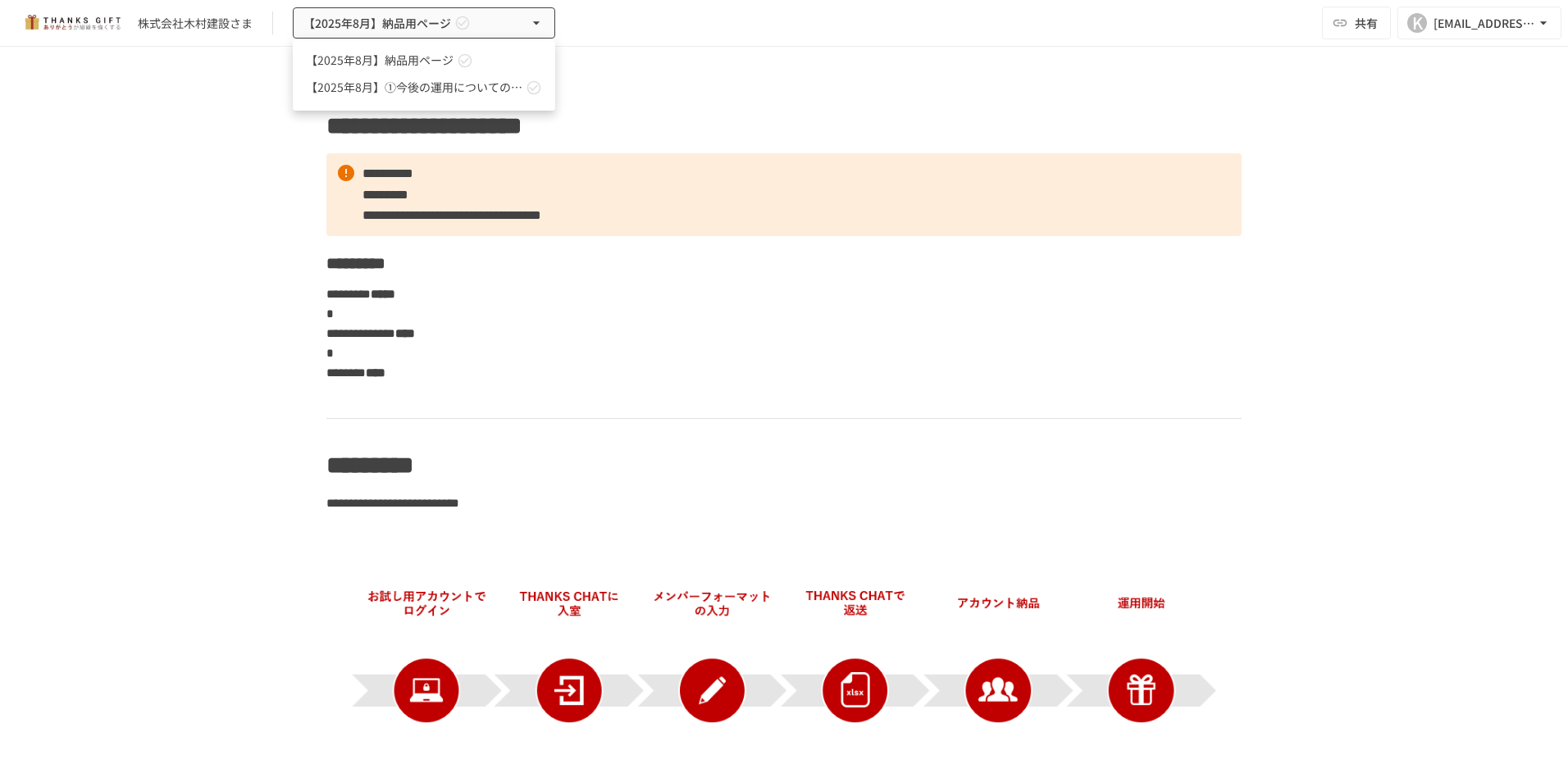
click at [783, 343] on div at bounding box center [784, 391] width 1568 height 782
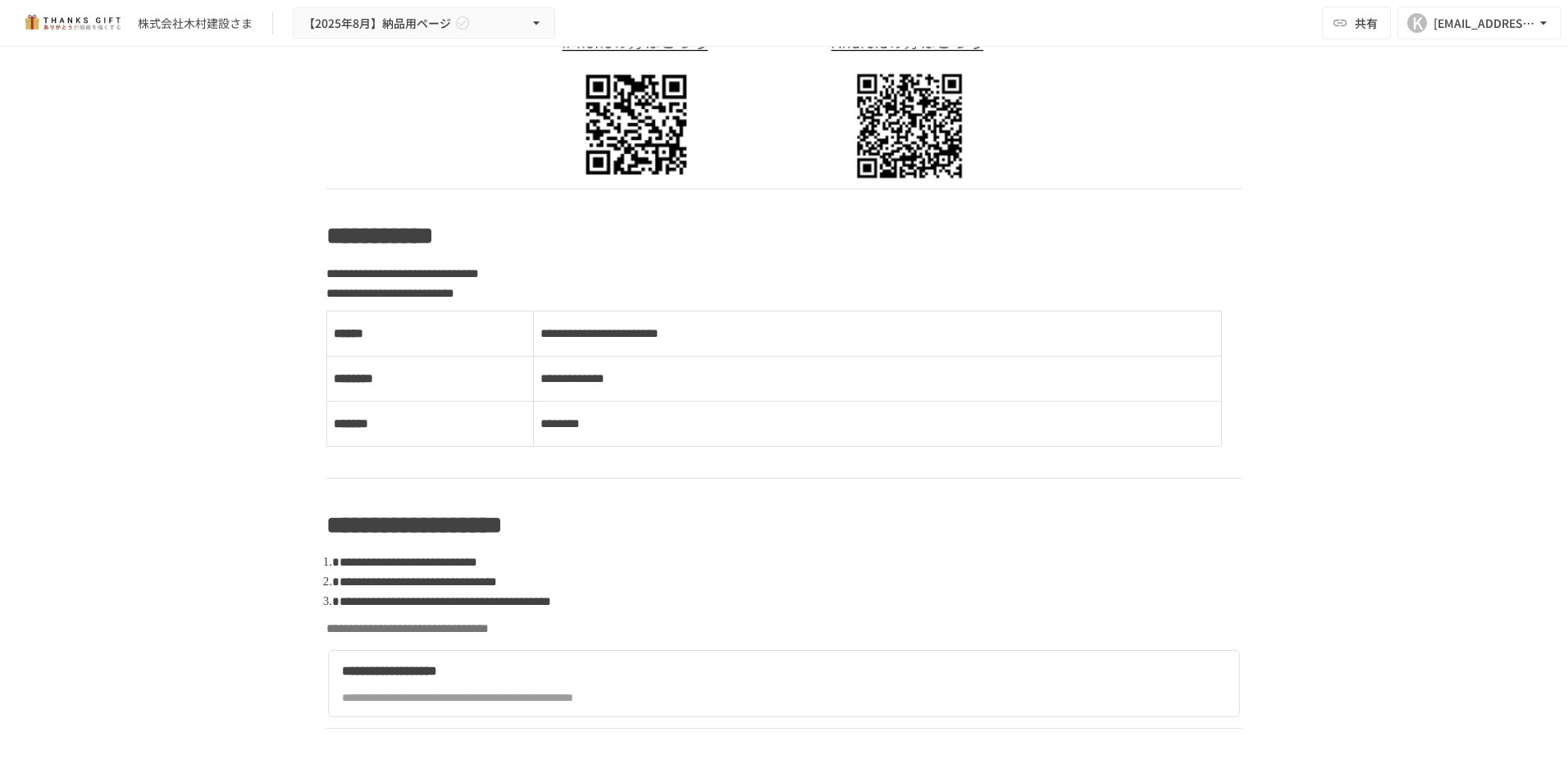
scroll to position [1148, 0]
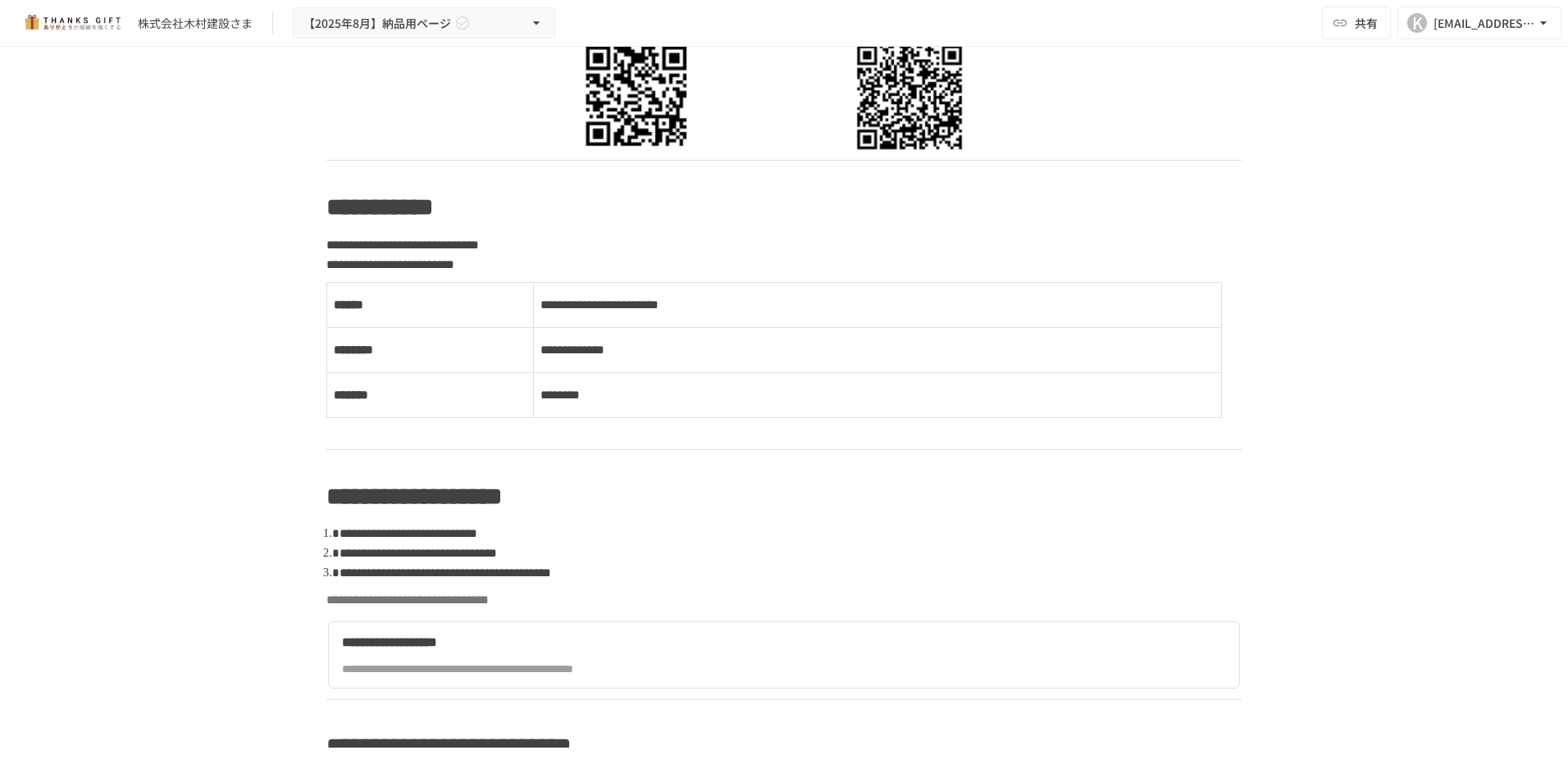
click at [648, 357] on p "**********" at bounding box center [877, 350] width 674 height 22
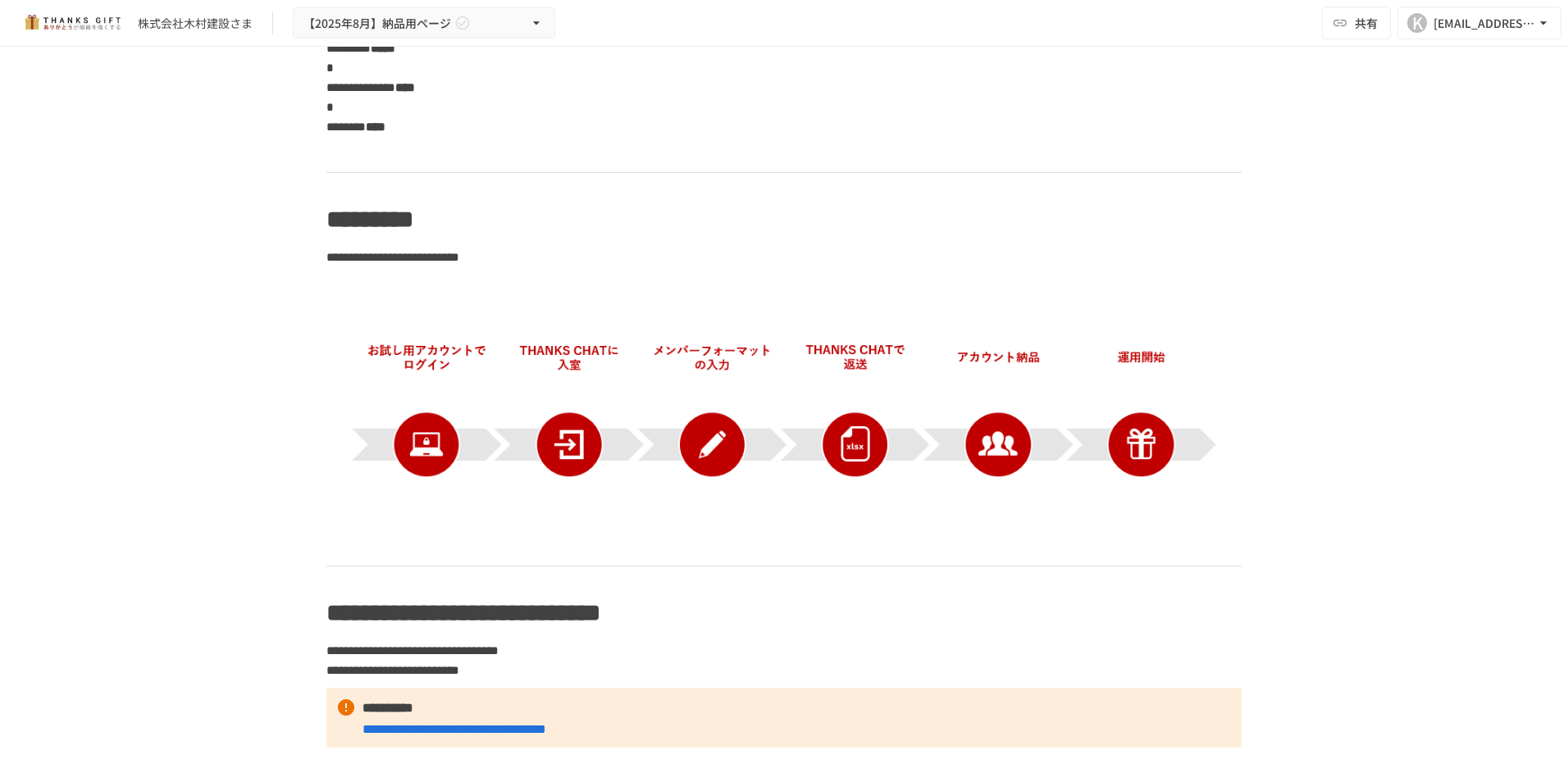
scroll to position [0, 0]
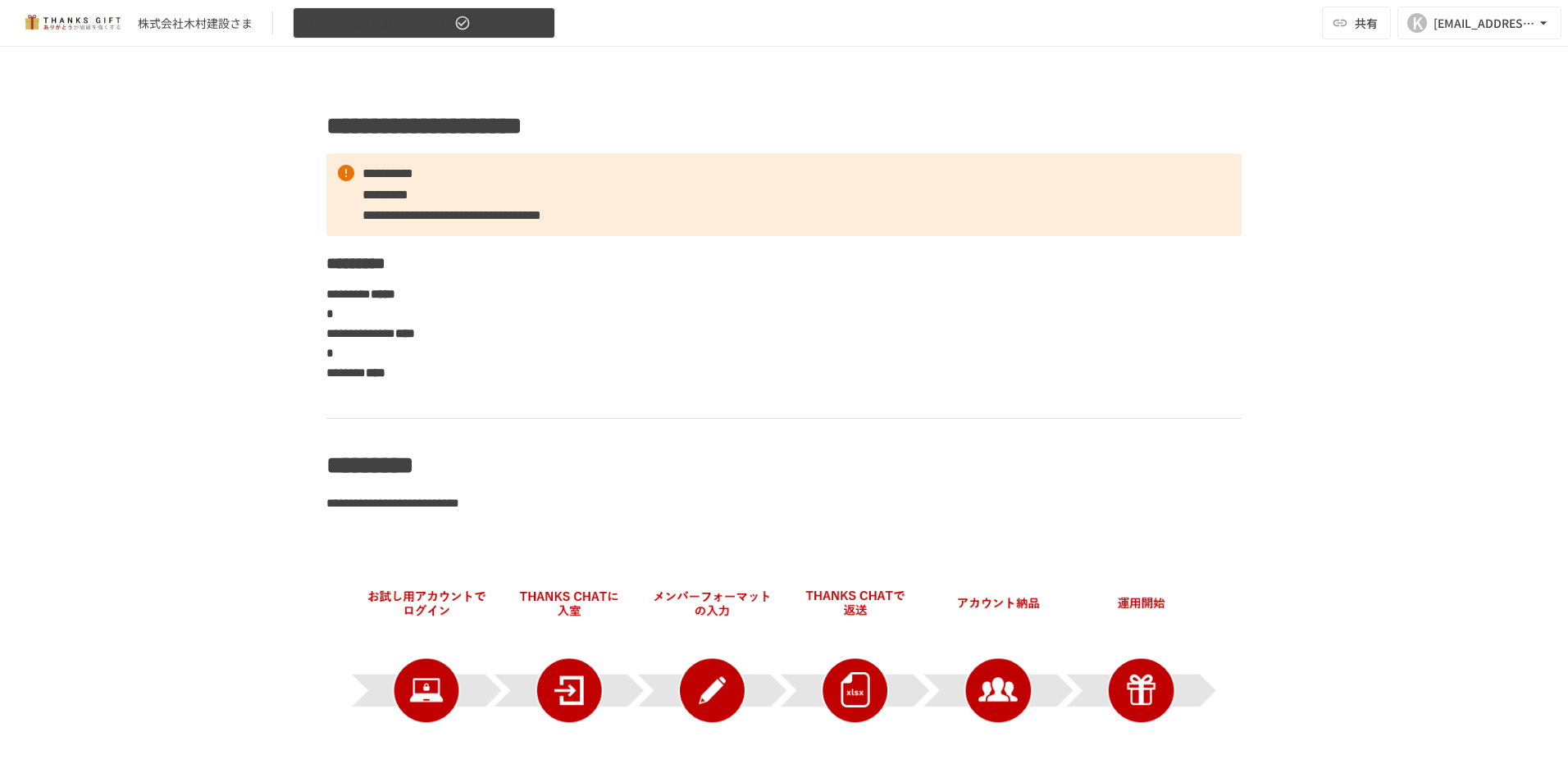
click at [378, 25] on span "【2025年8月】納品用ページ" at bounding box center [377, 23] width 148 height 21
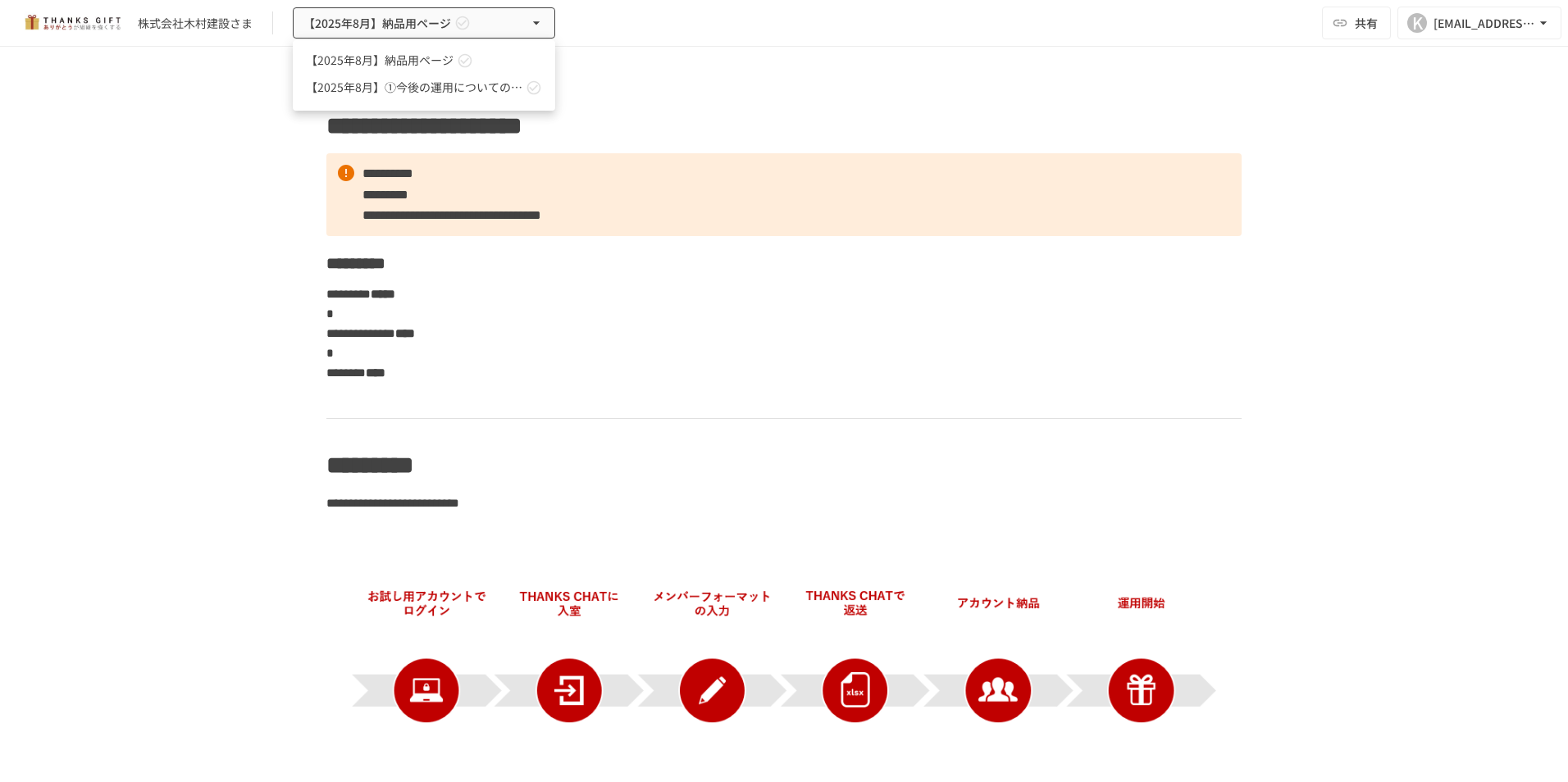
click at [1039, 299] on div at bounding box center [784, 391] width 1568 height 782
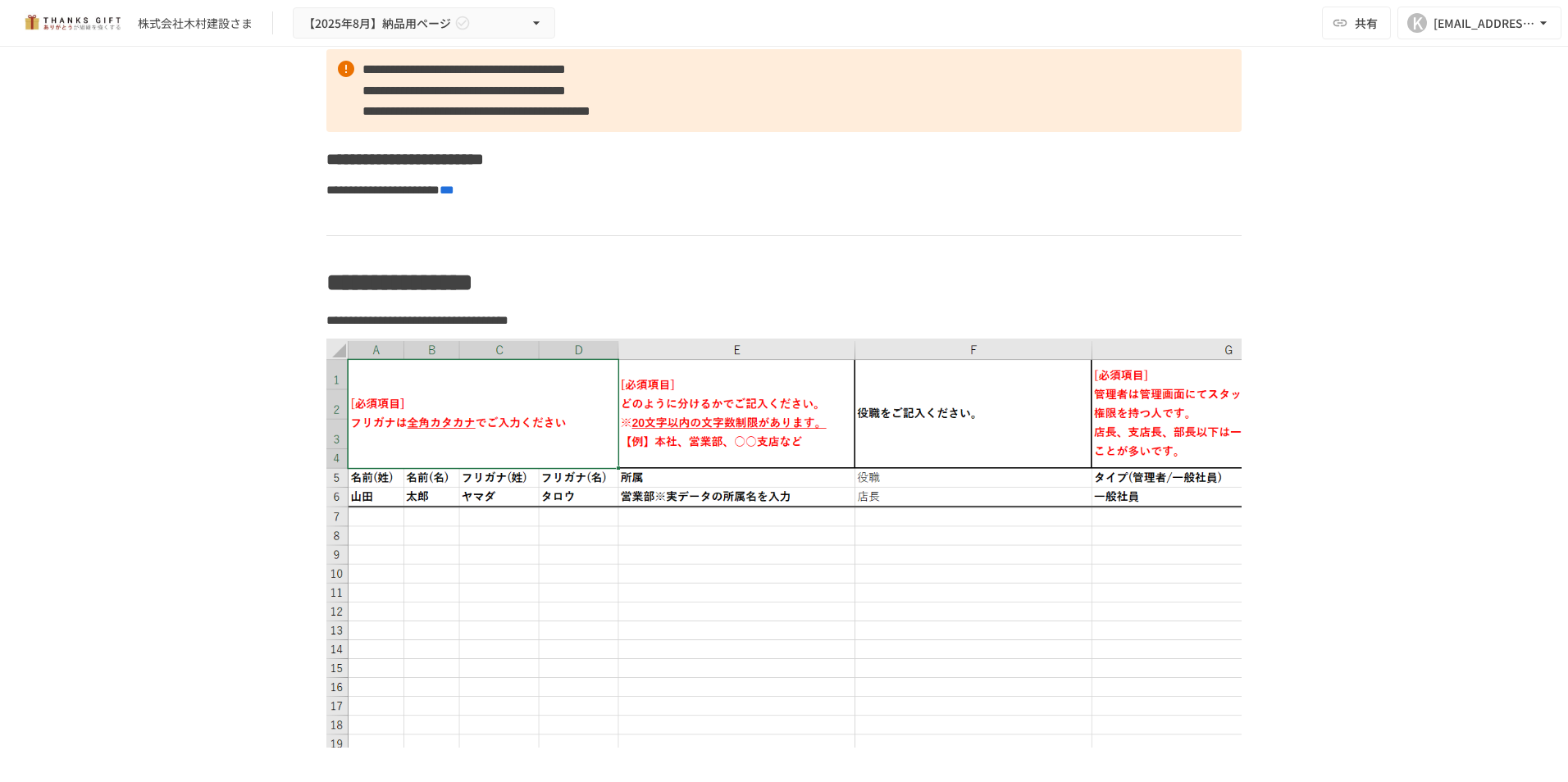
scroll to position [2214, 0]
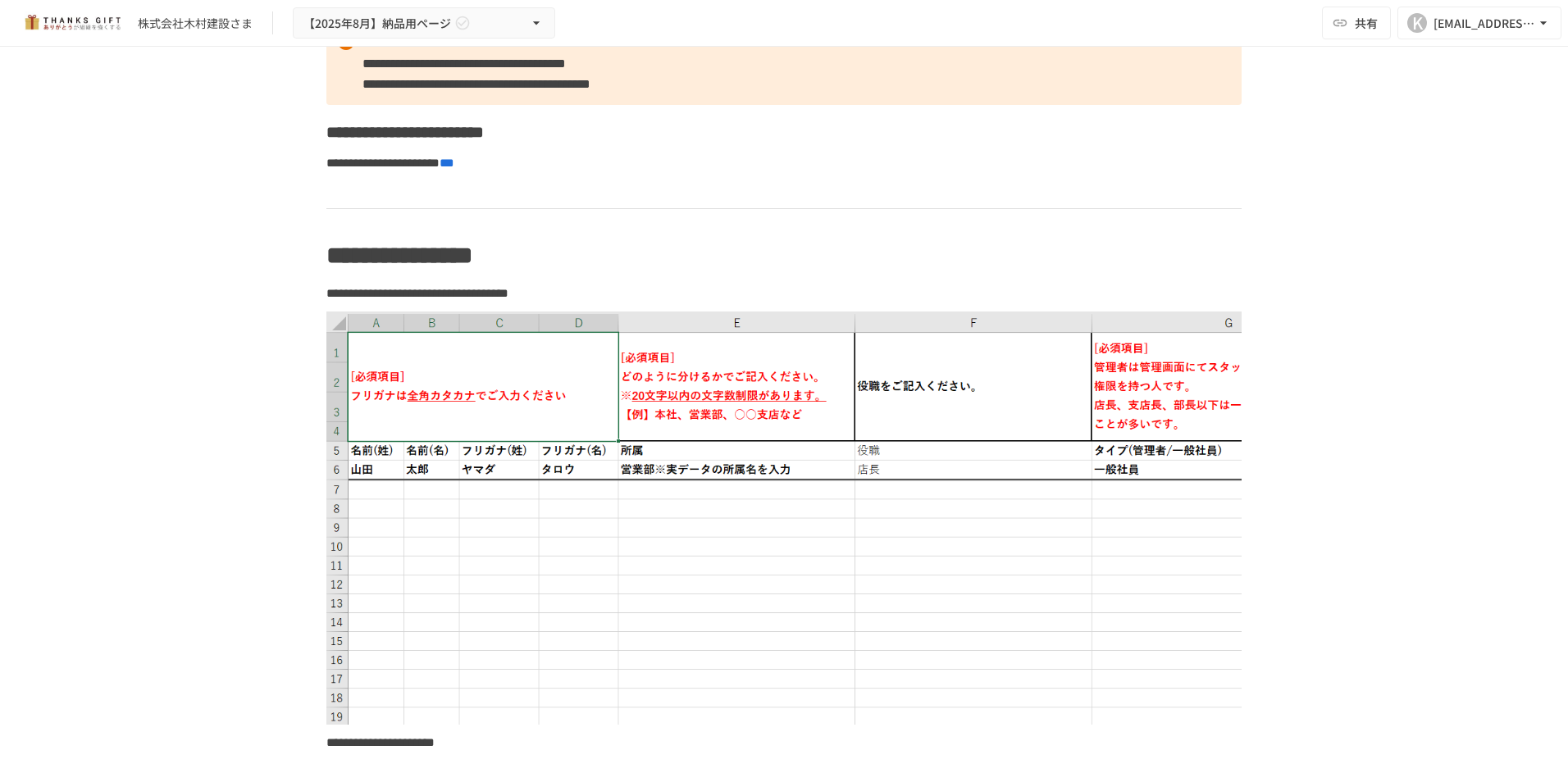
click at [350, 509] on img at bounding box center [784, 518] width 915 height 414
click at [403, 484] on img at bounding box center [784, 518] width 915 height 414
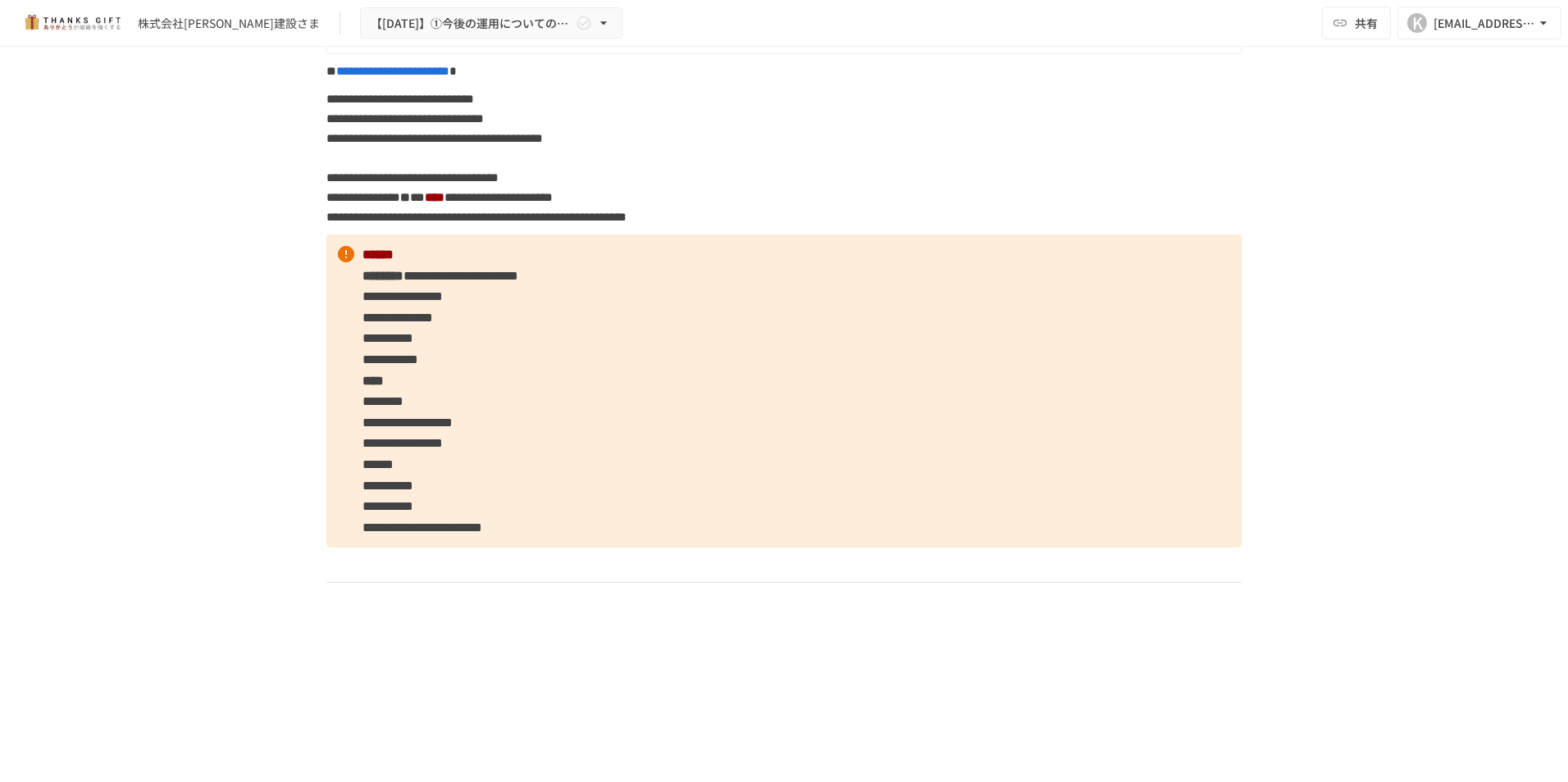
scroll to position [9841, 0]
